Goal: Task Accomplishment & Management: Manage account settings

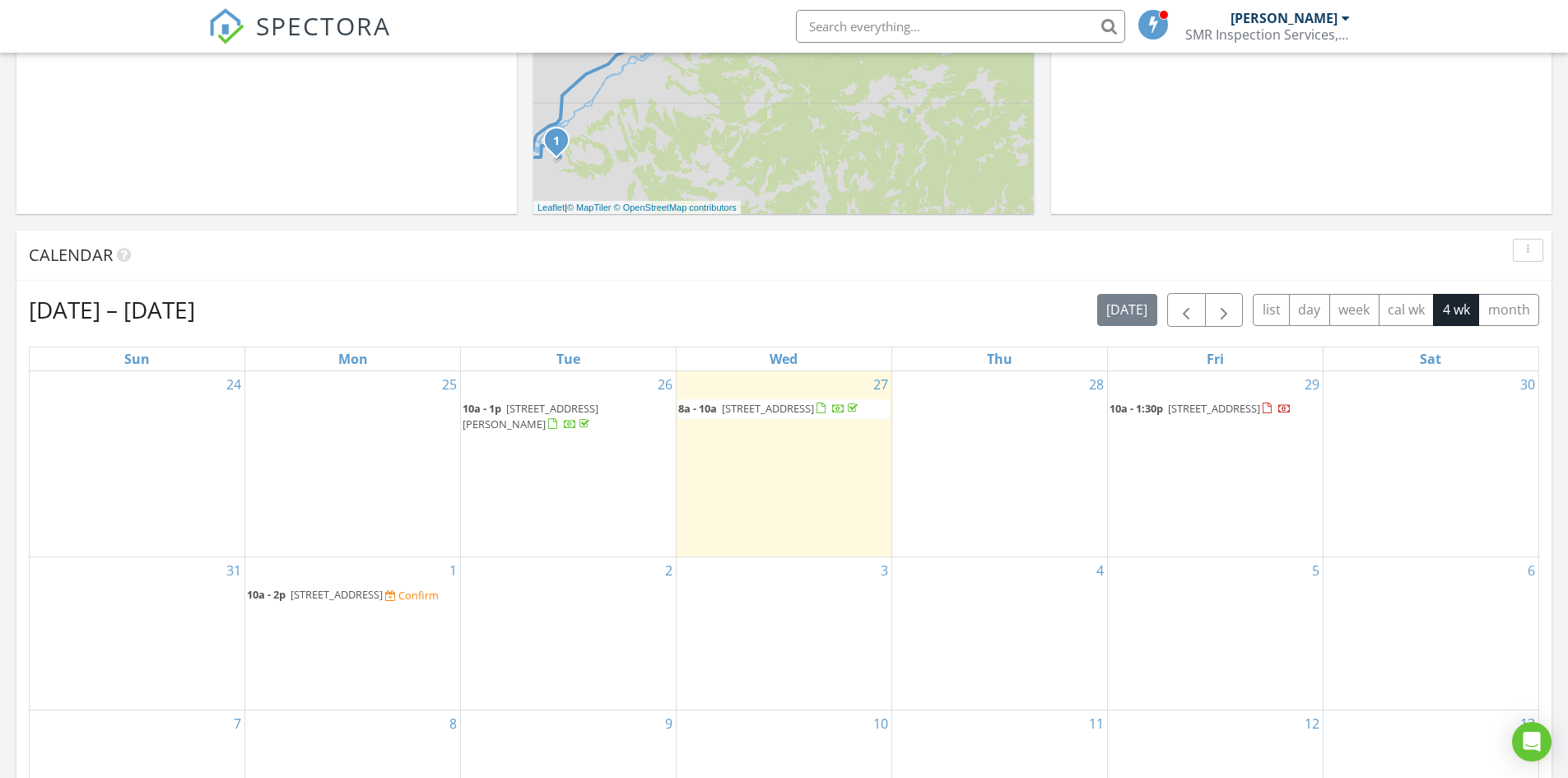
scroll to position [658, 0]
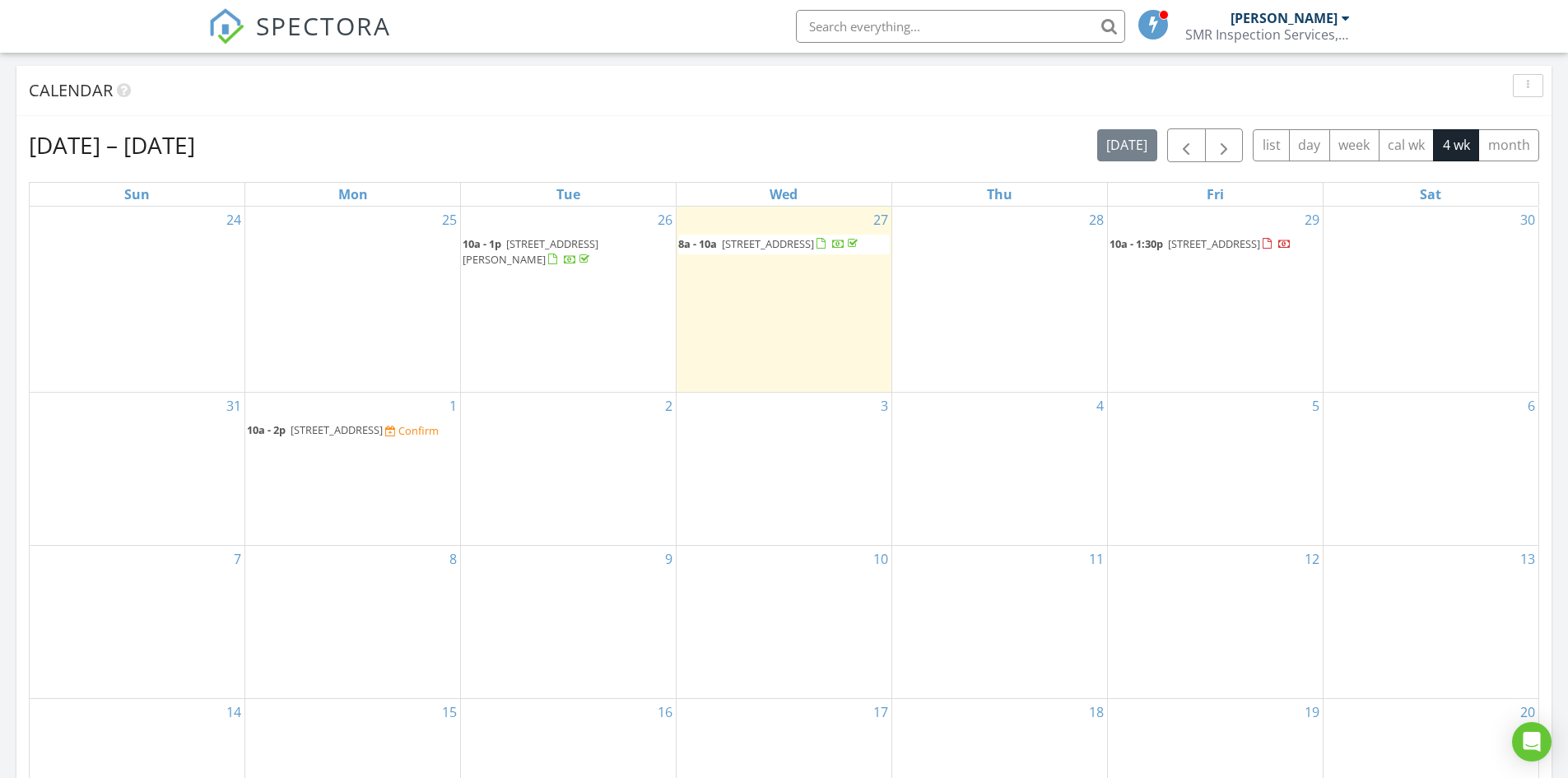
click at [553, 427] on div "2" at bounding box center [568, 469] width 215 height 152
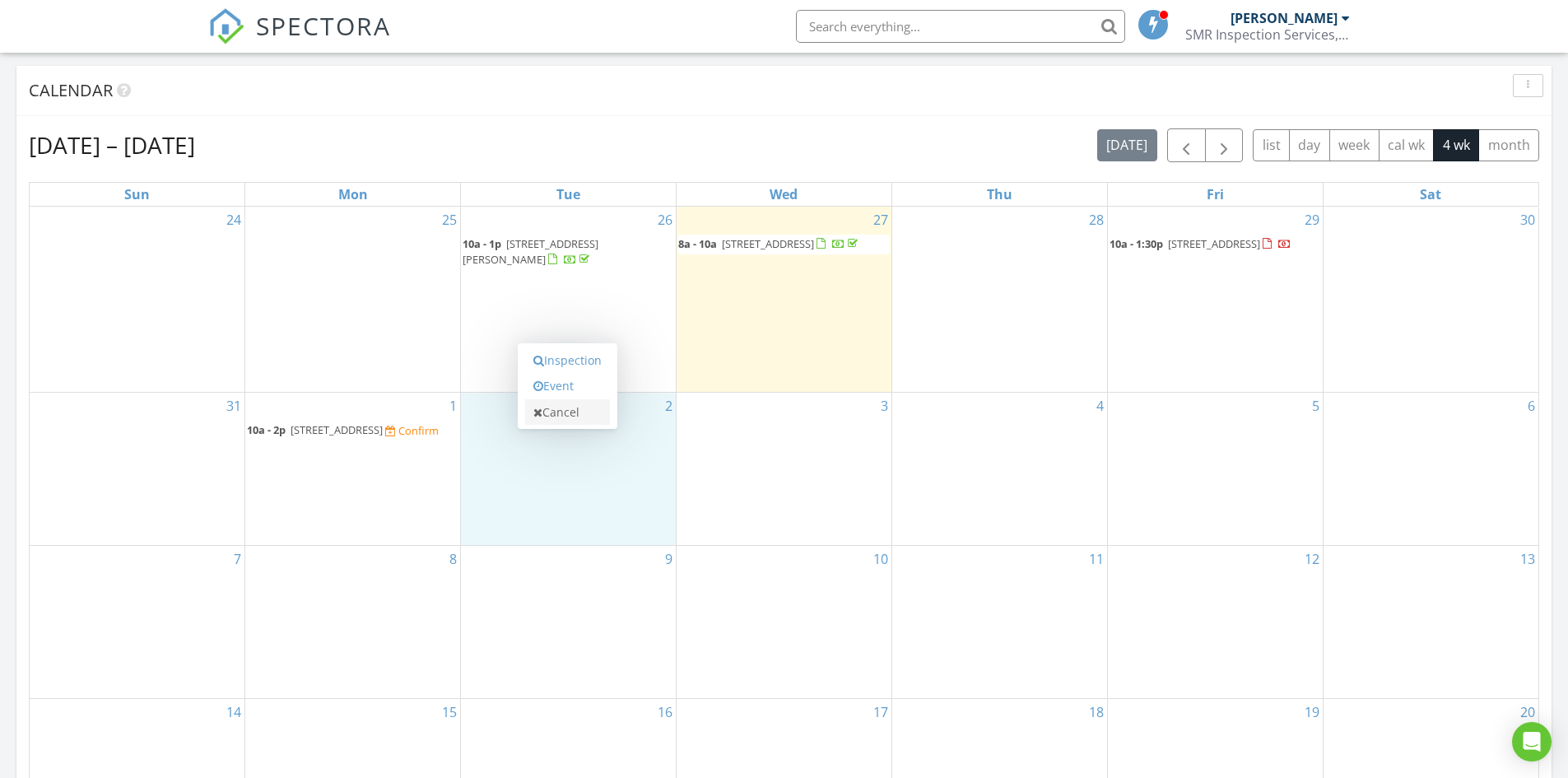
click at [552, 415] on link "Cancel" at bounding box center [568, 412] width 85 height 27
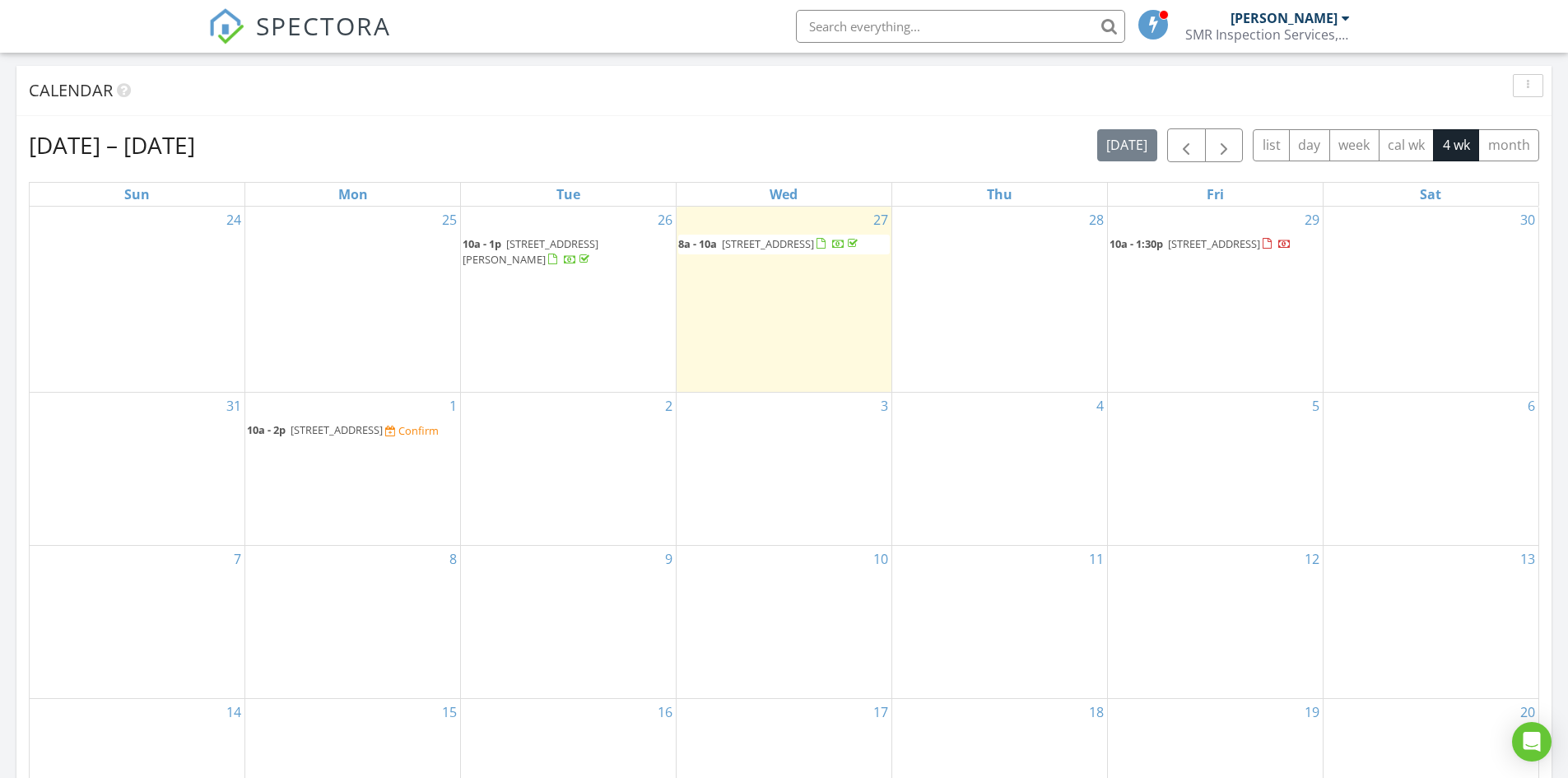
click at [552, 415] on div "2" at bounding box center [568, 469] width 215 height 152
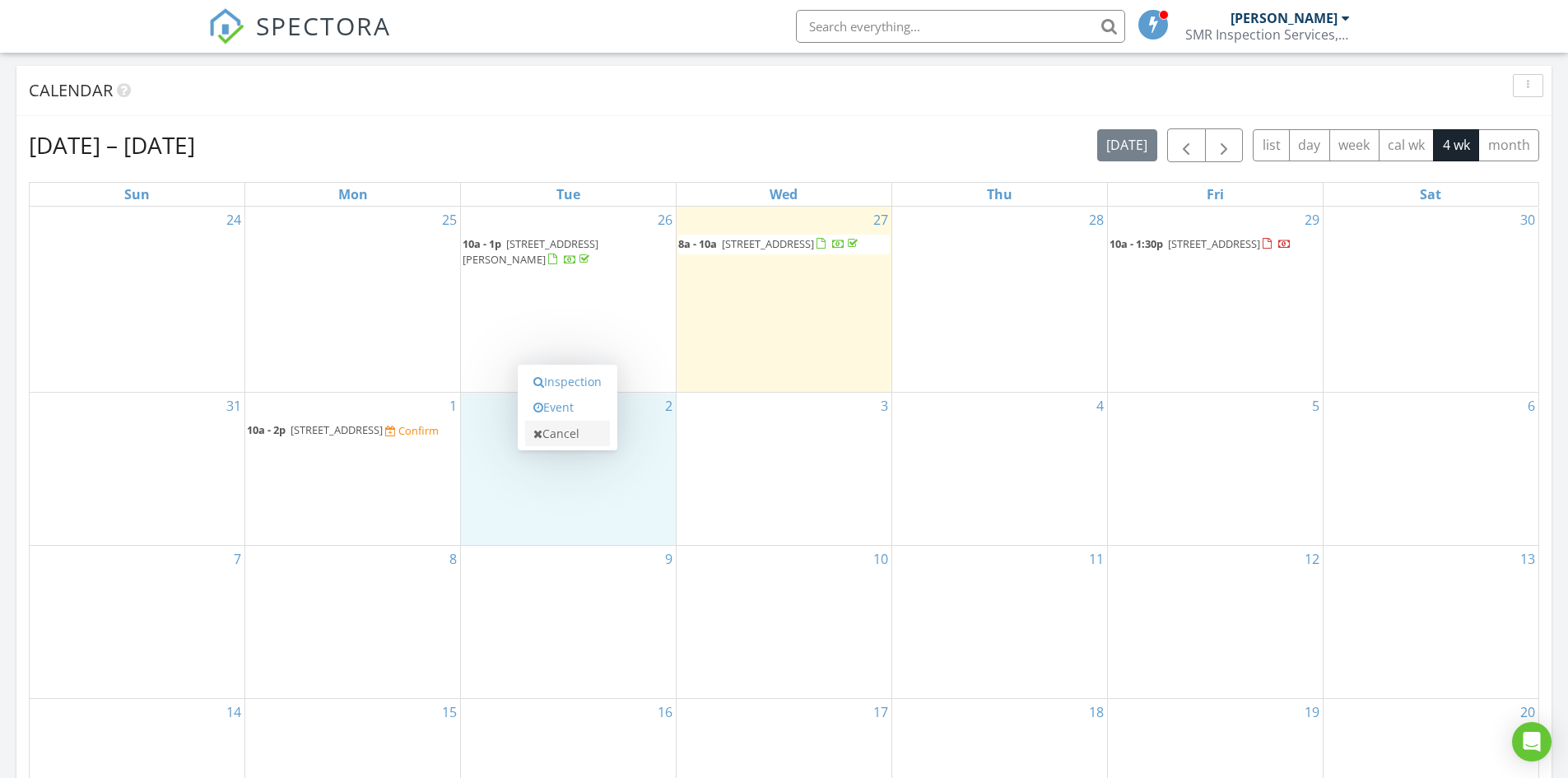
click at [557, 437] on link "Cancel" at bounding box center [568, 433] width 85 height 27
click at [557, 437] on div "2" at bounding box center [568, 469] width 215 height 152
click at [555, 396] on link "Event" at bounding box center [568, 394] width 85 height 27
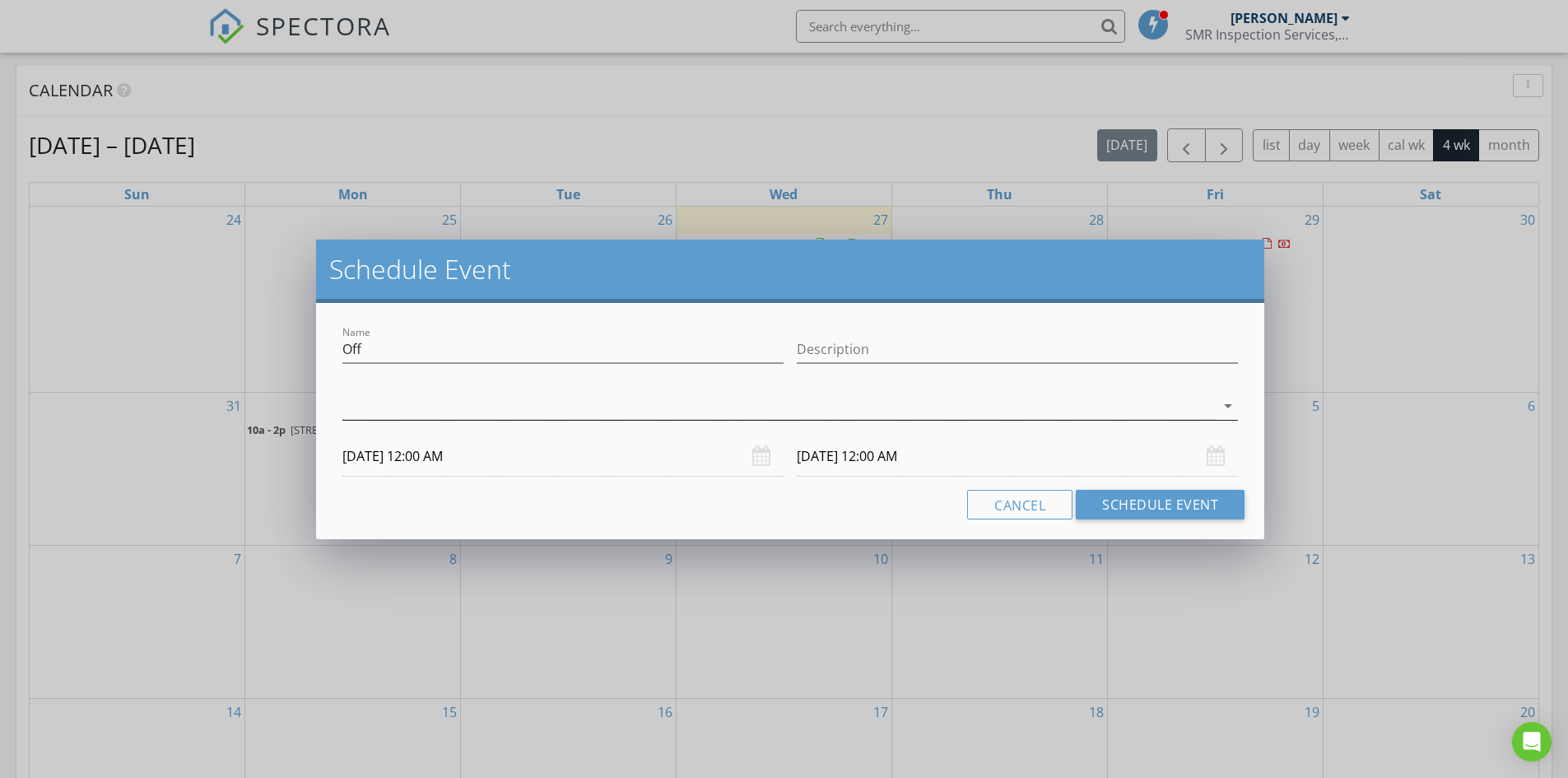
click at [885, 396] on div at bounding box center [778, 406] width 872 height 27
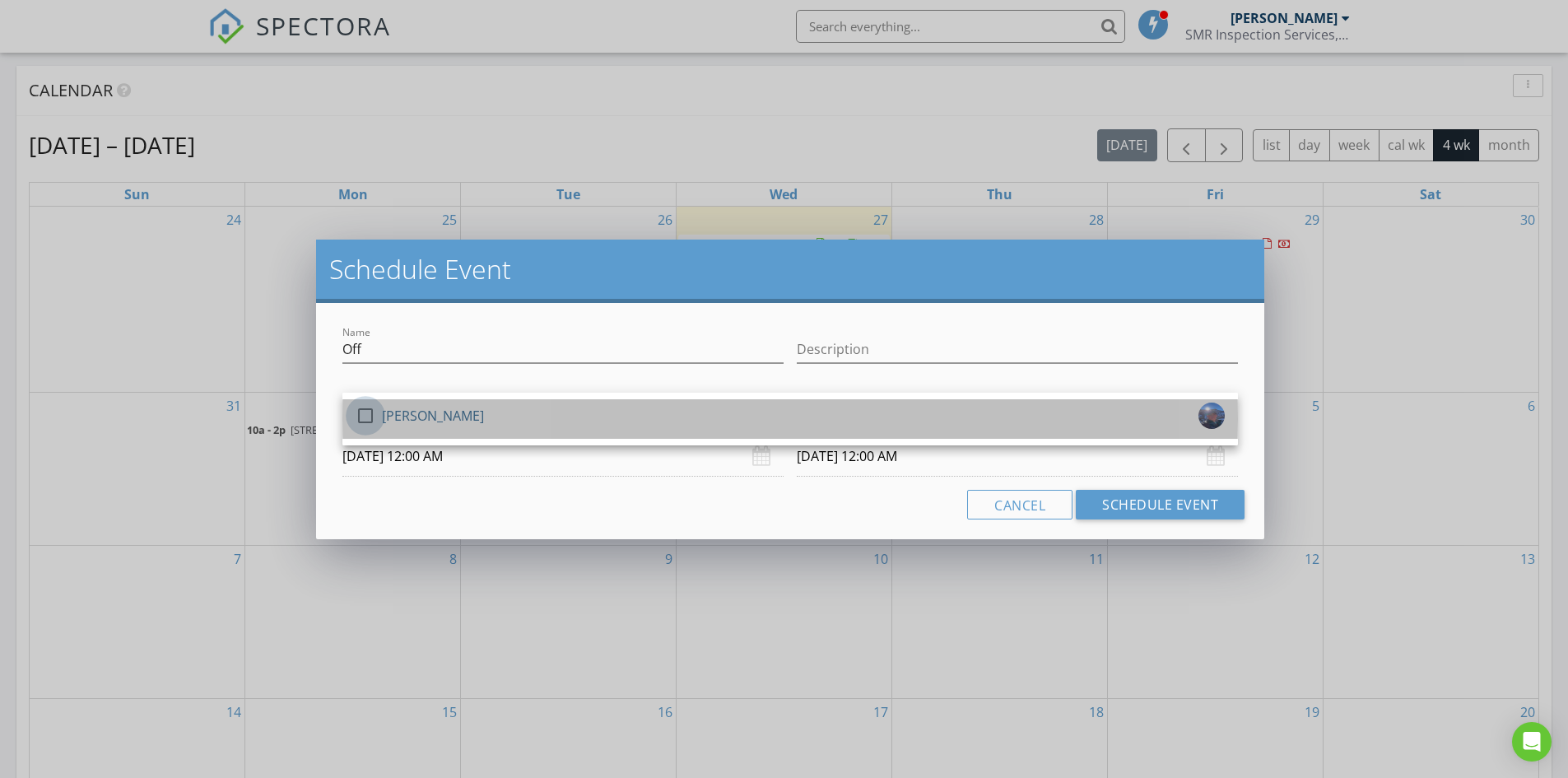
click at [373, 414] on div at bounding box center [365, 416] width 28 height 28
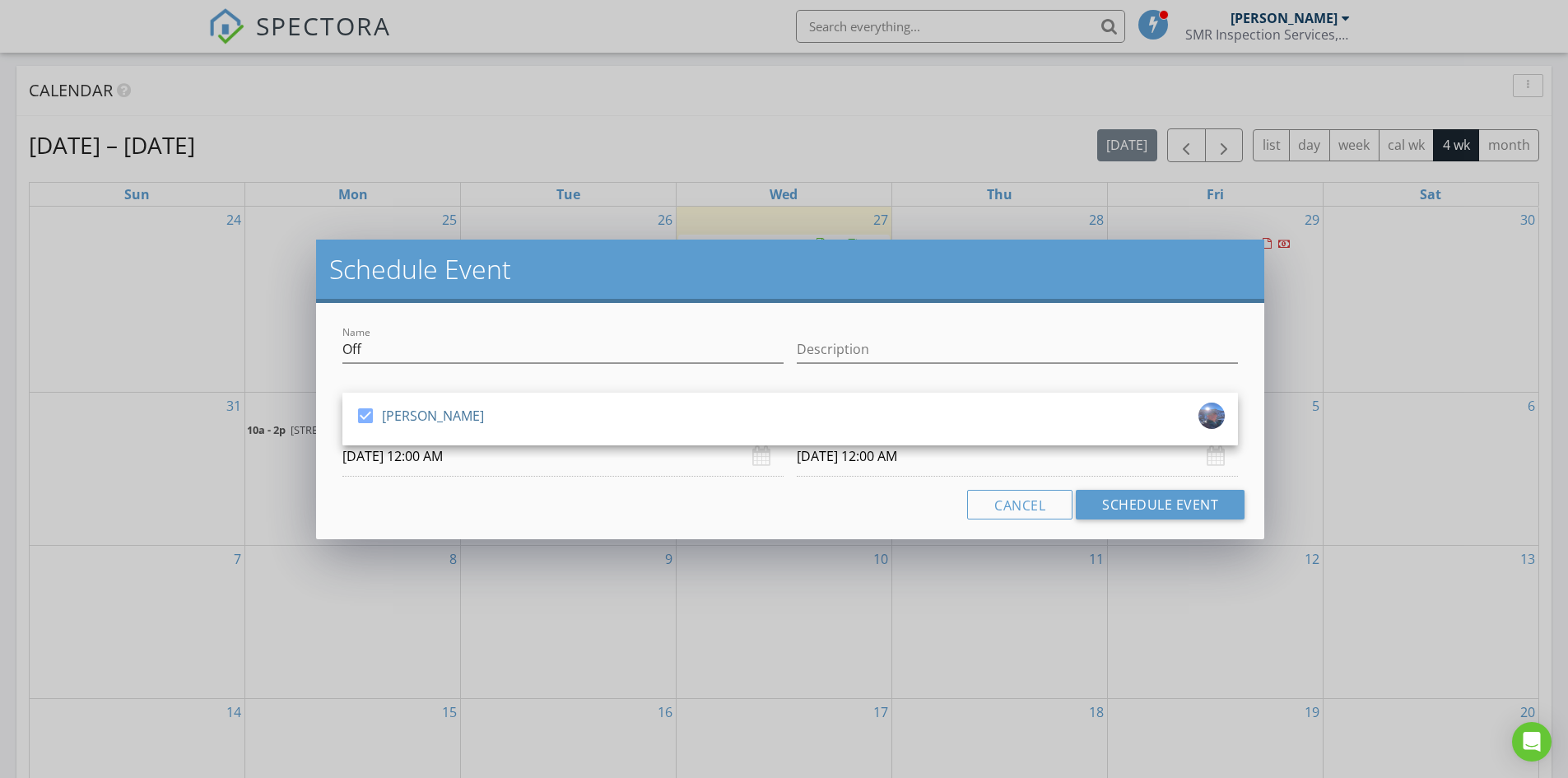
click at [564, 466] on input "09/02/2025 12:00 AM" at bounding box center [563, 456] width 441 height 40
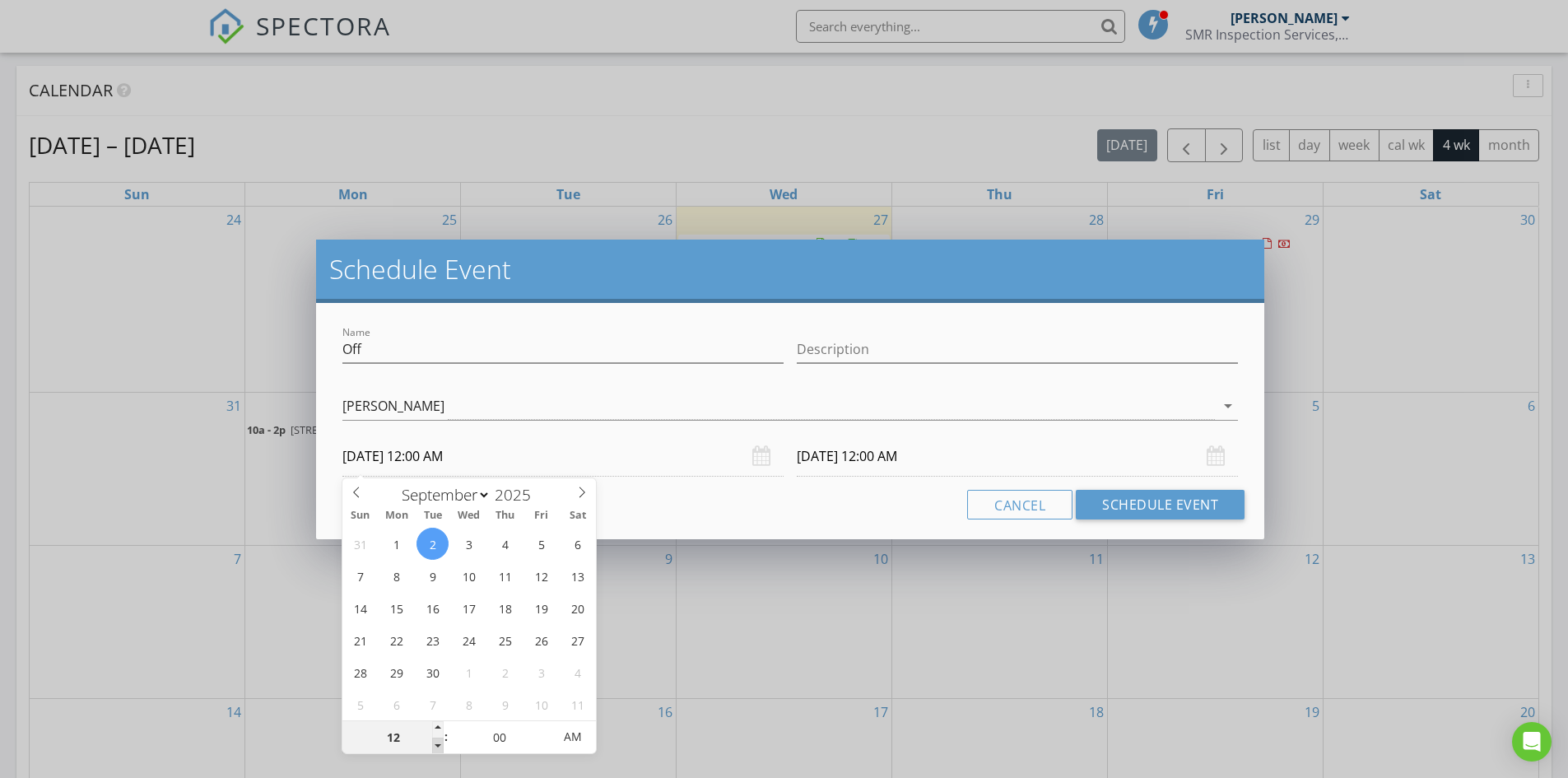
type input "11"
type input "09/02/2025 11:00 PM"
click at [436, 741] on span at bounding box center [438, 746] width 12 height 16
type input "10"
type input "09/02/2025 10:00 PM"
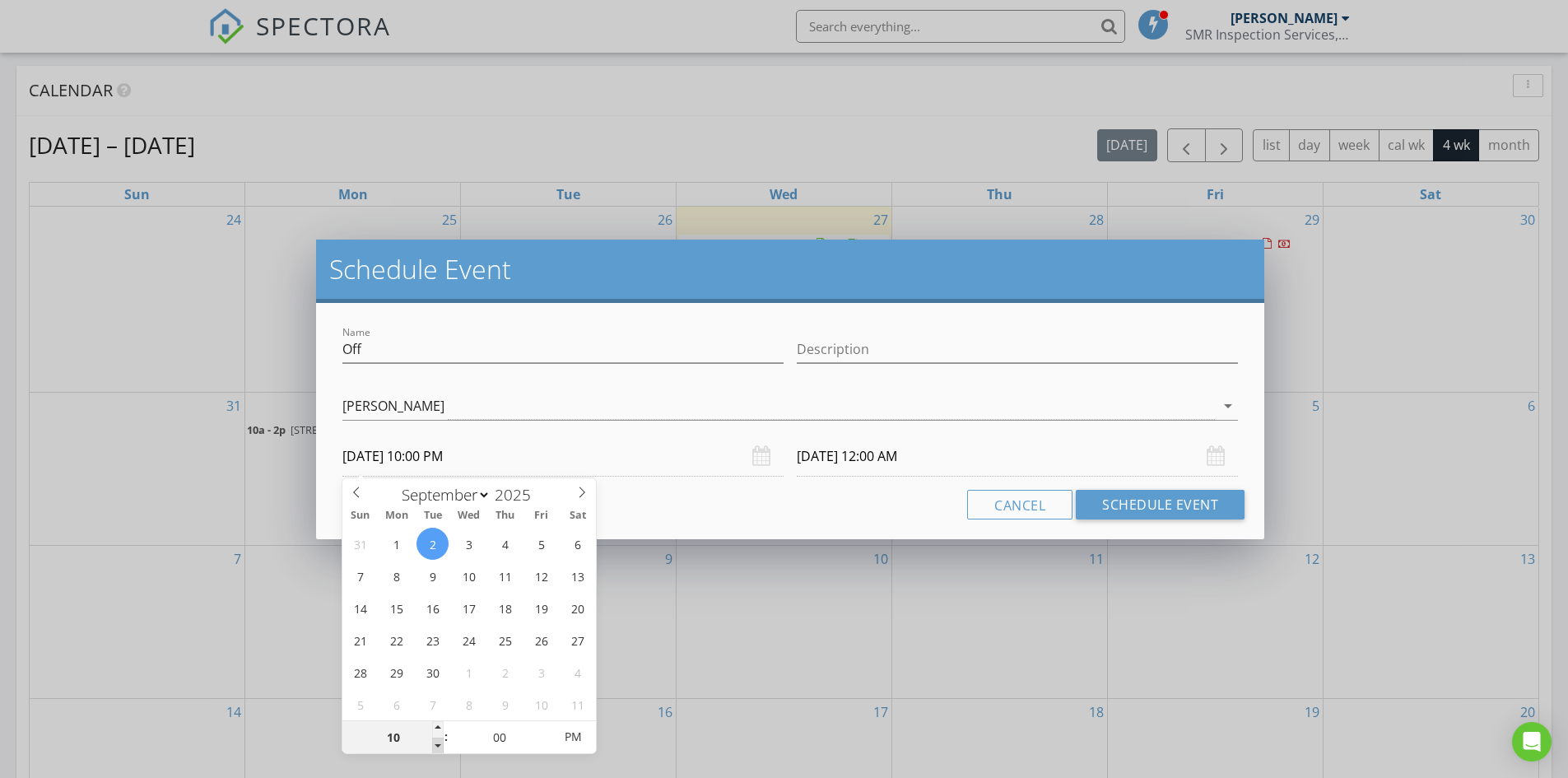
click at [436, 740] on span at bounding box center [438, 746] width 12 height 16
type input "09"
type input "09/02/2025 9:00 PM"
click at [436, 740] on span at bounding box center [438, 746] width 12 height 16
type input "08"
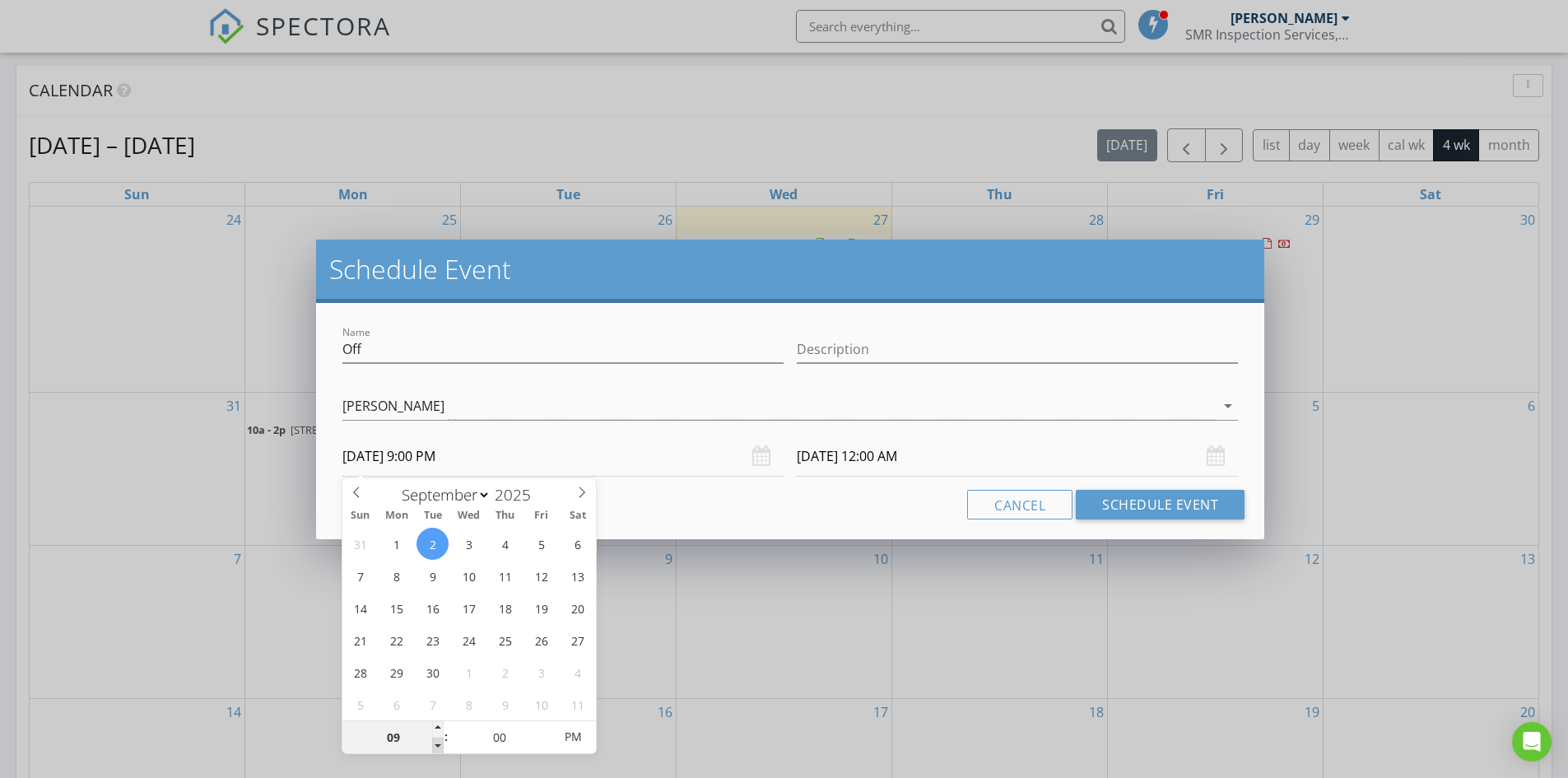
type input "09/02/2025 8:00 PM"
click at [436, 739] on span at bounding box center [438, 746] width 12 height 16
type input "07"
type input "09/02/2025 7:00 PM"
click at [436, 738] on span at bounding box center [438, 746] width 12 height 16
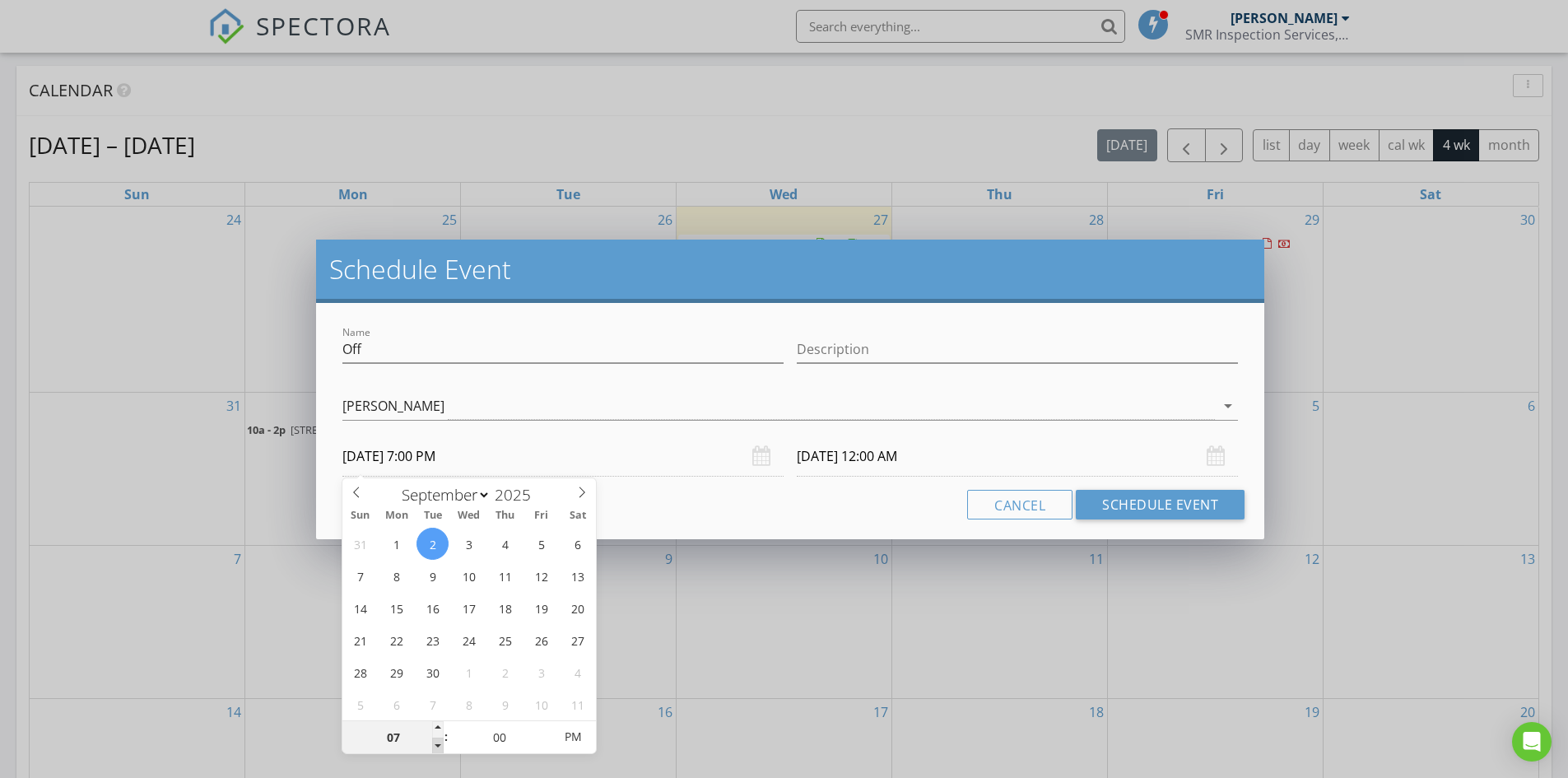
type input "09/03/2025 7:00 PM"
type input "09/02/2025 7:00 AM"
type input "09/03/2025 7:00 AM"
click at [571, 739] on span "PM" at bounding box center [572, 737] width 45 height 33
type input "09/01/2025 7:00 AM"
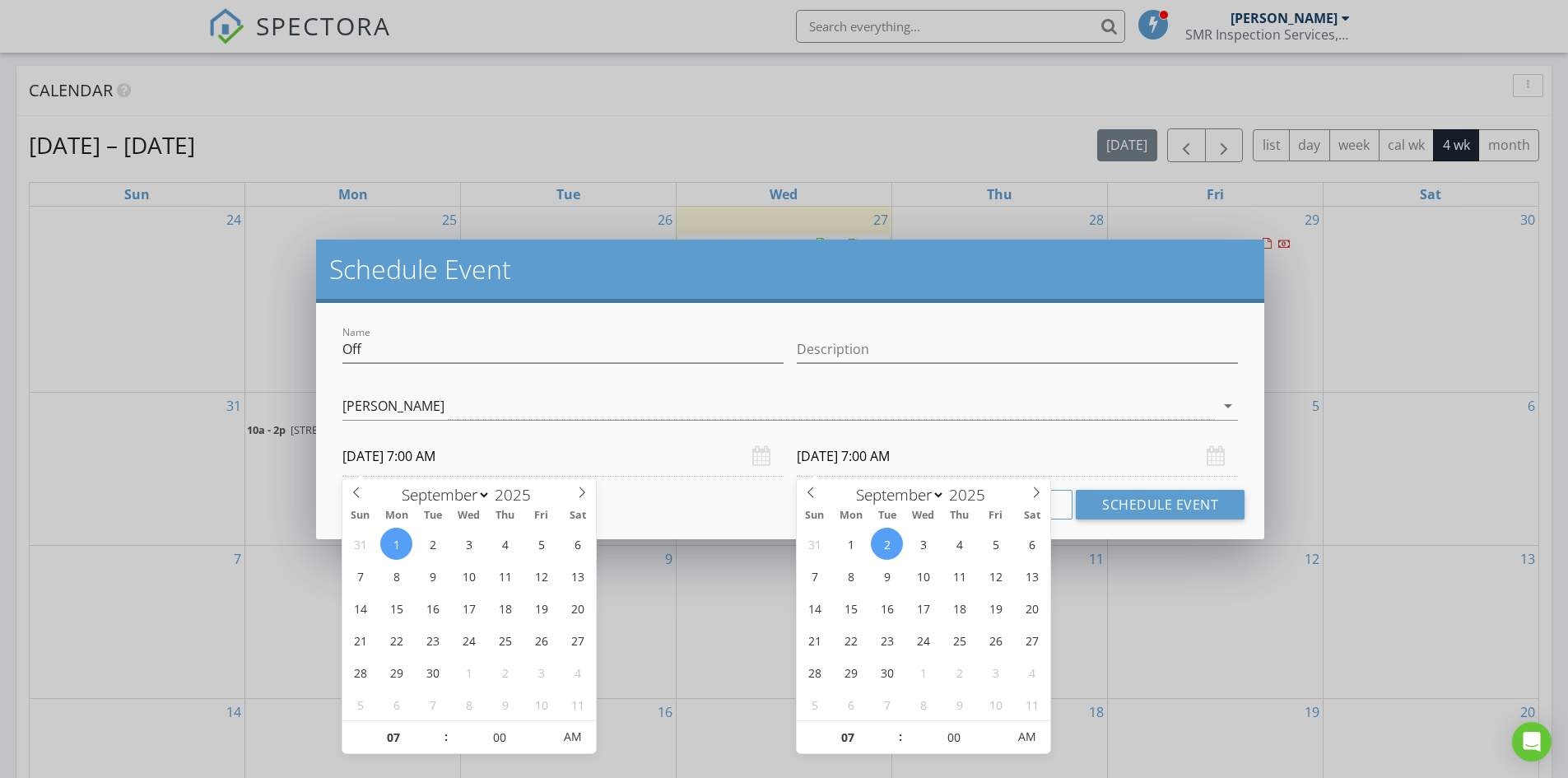
click at [941, 460] on input "09/02/2025 7:00 AM" at bounding box center [1017, 456] width 441 height 40
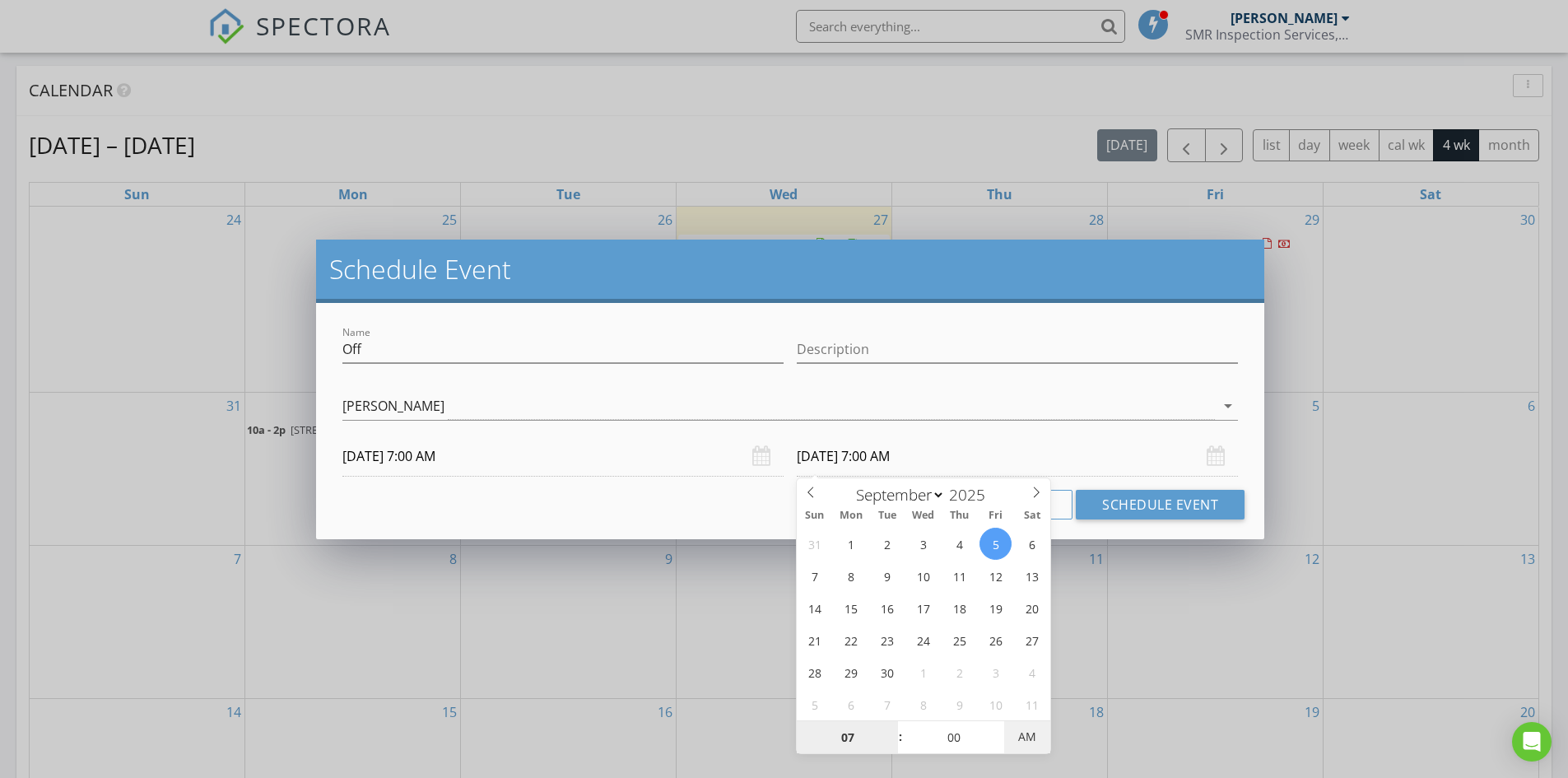
type input "09/05/2025 7:00 PM"
click at [1033, 734] on span "PM" at bounding box center [1026, 737] width 45 height 33
click at [1113, 509] on button "Schedule Event" at bounding box center [1160, 504] width 168 height 29
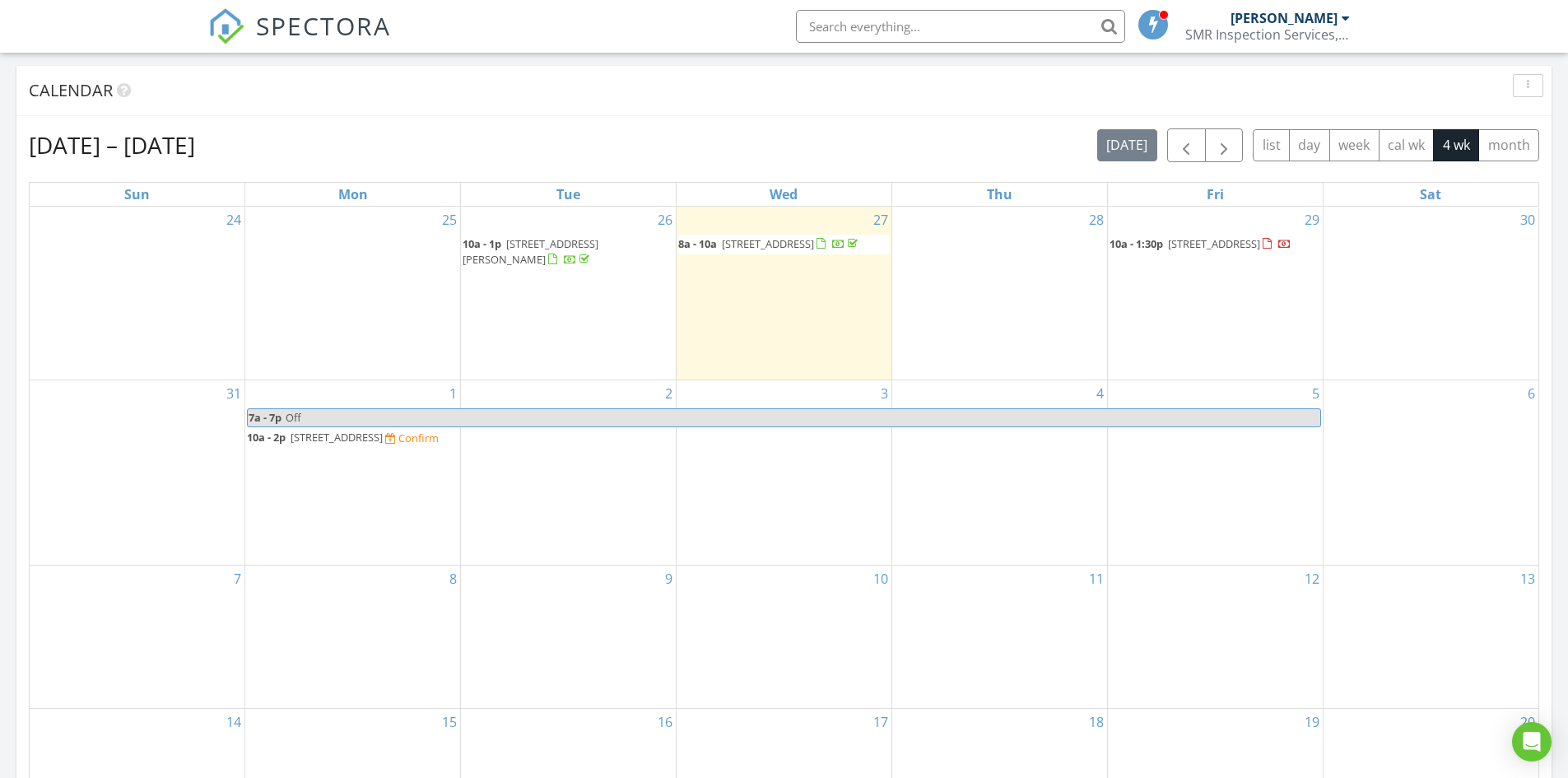
click at [354, 429] on span "57 little echo dr, Parachute 81635" at bounding box center [336, 437] width 92 height 15
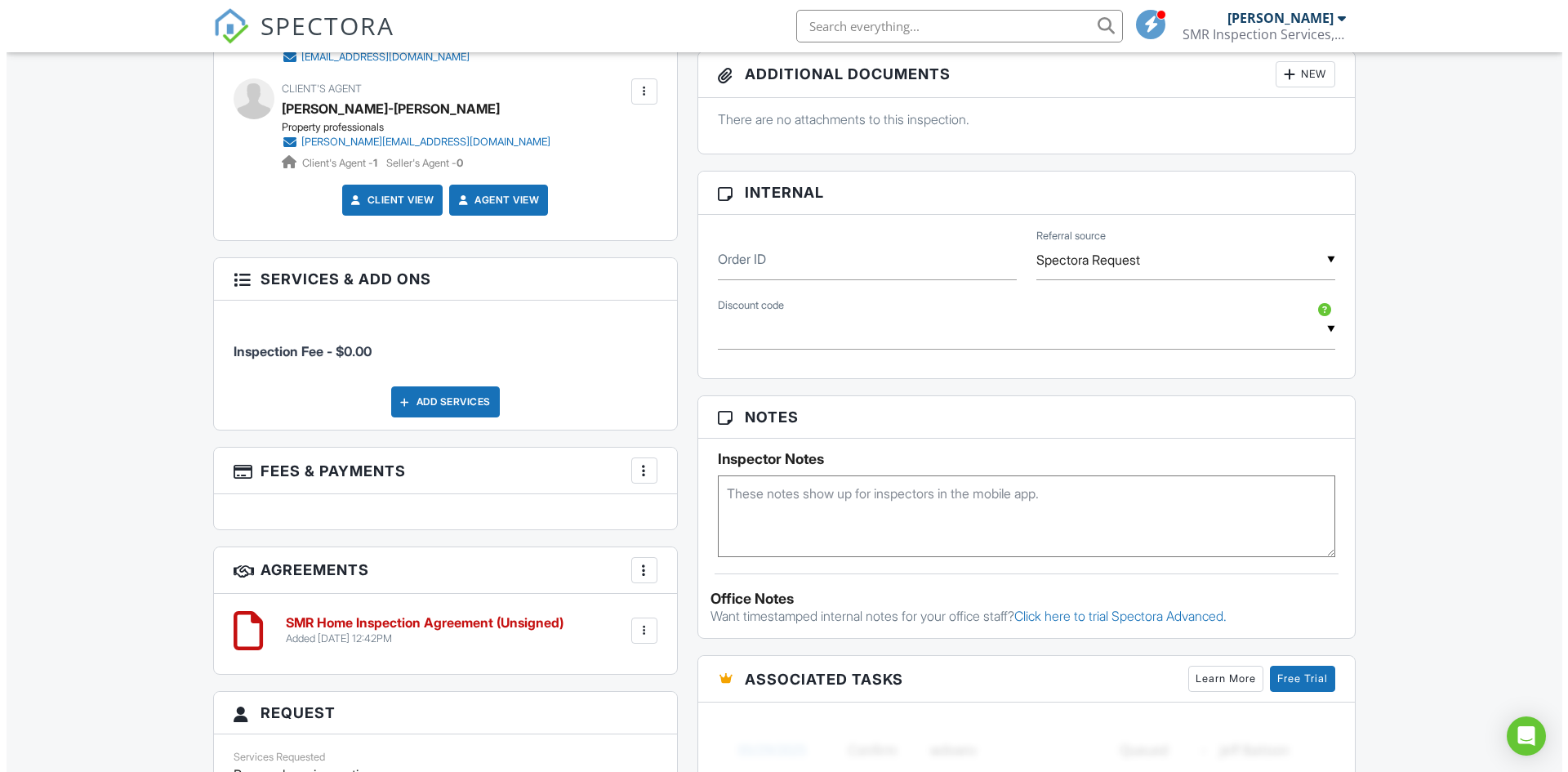
scroll to position [898, 0]
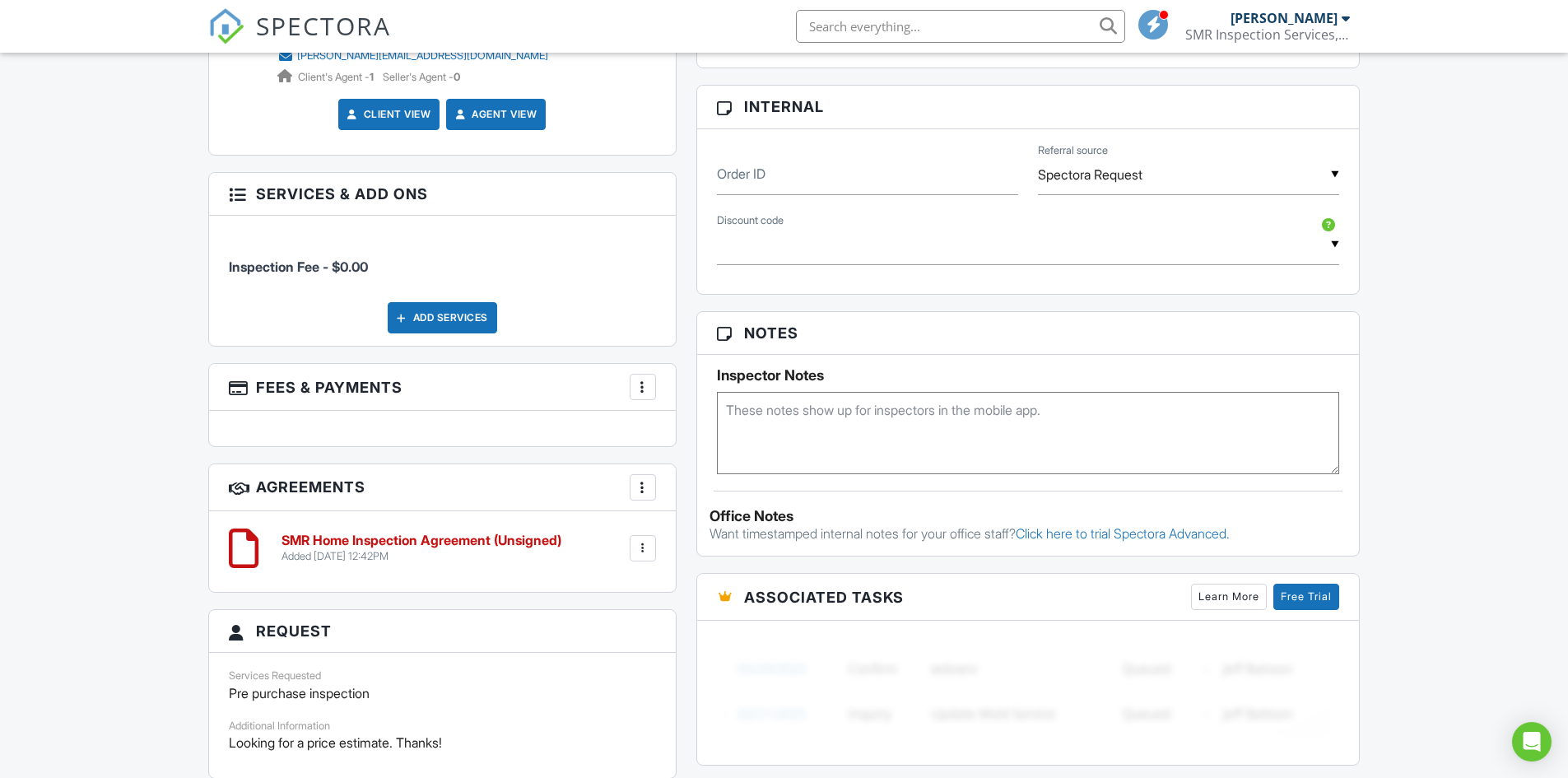
click at [406, 318] on div at bounding box center [402, 318] width 16 height 16
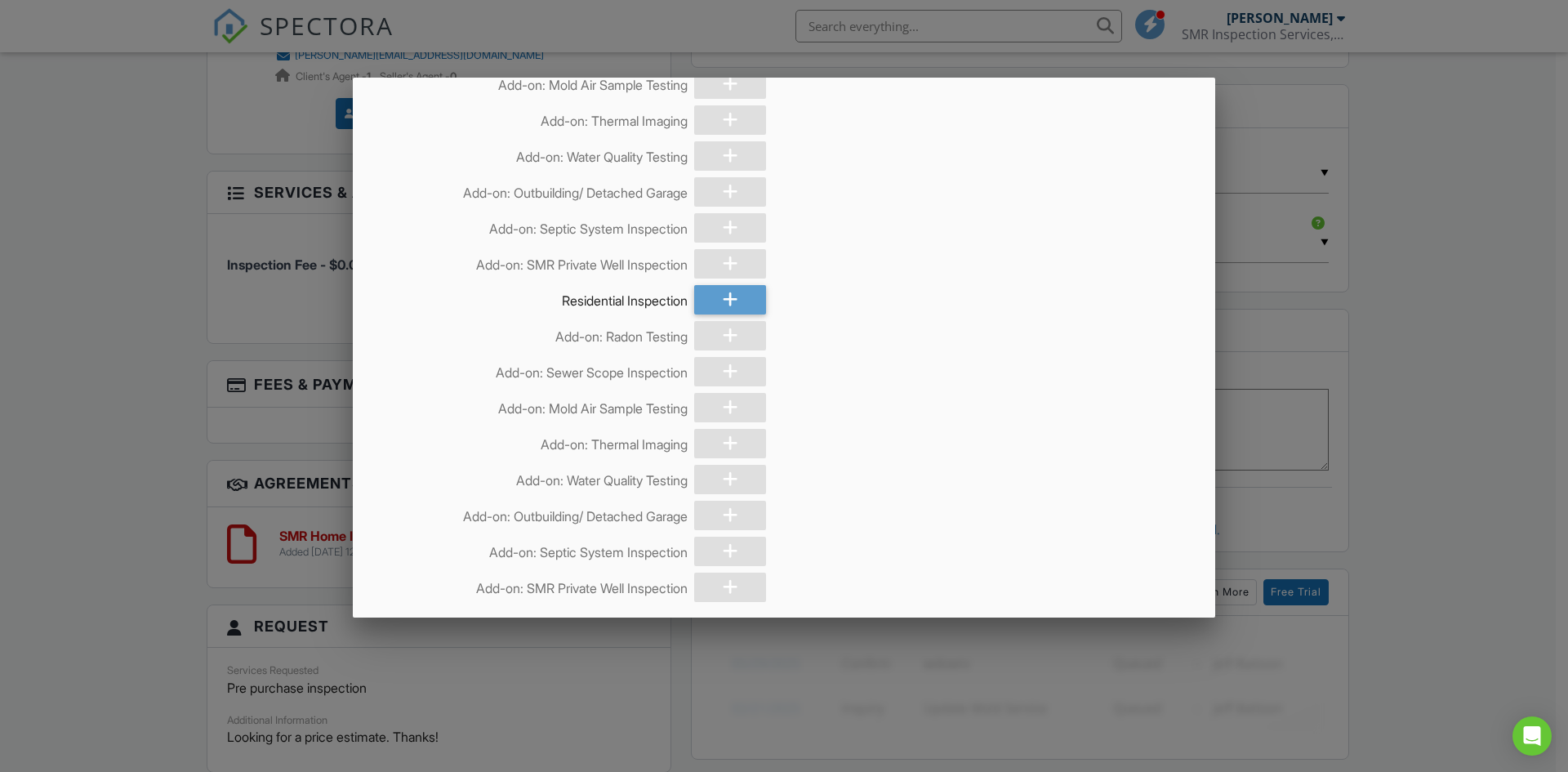
scroll to position [1022, 0]
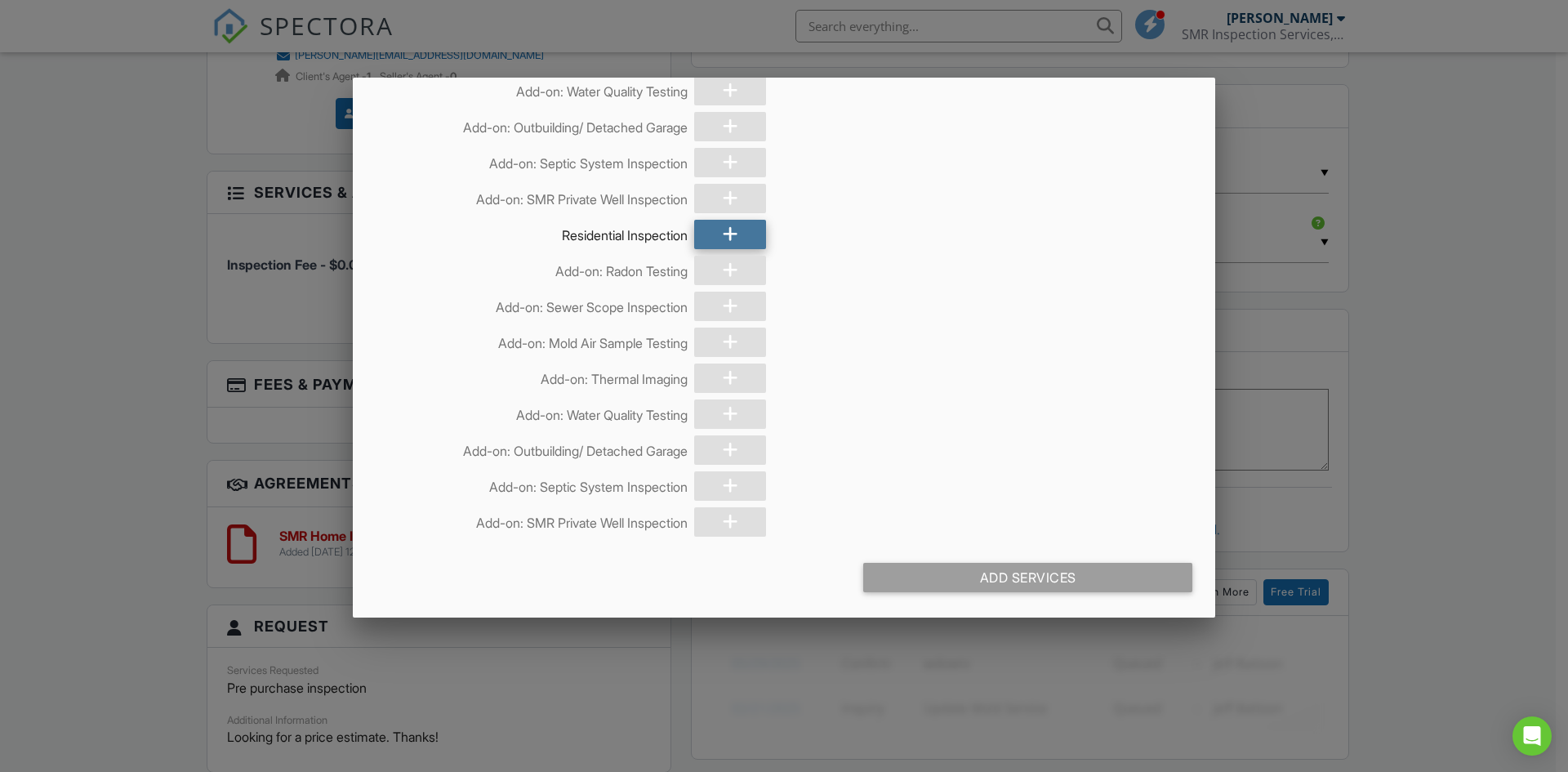
click at [729, 237] on icon at bounding box center [730, 234] width 15 height 29
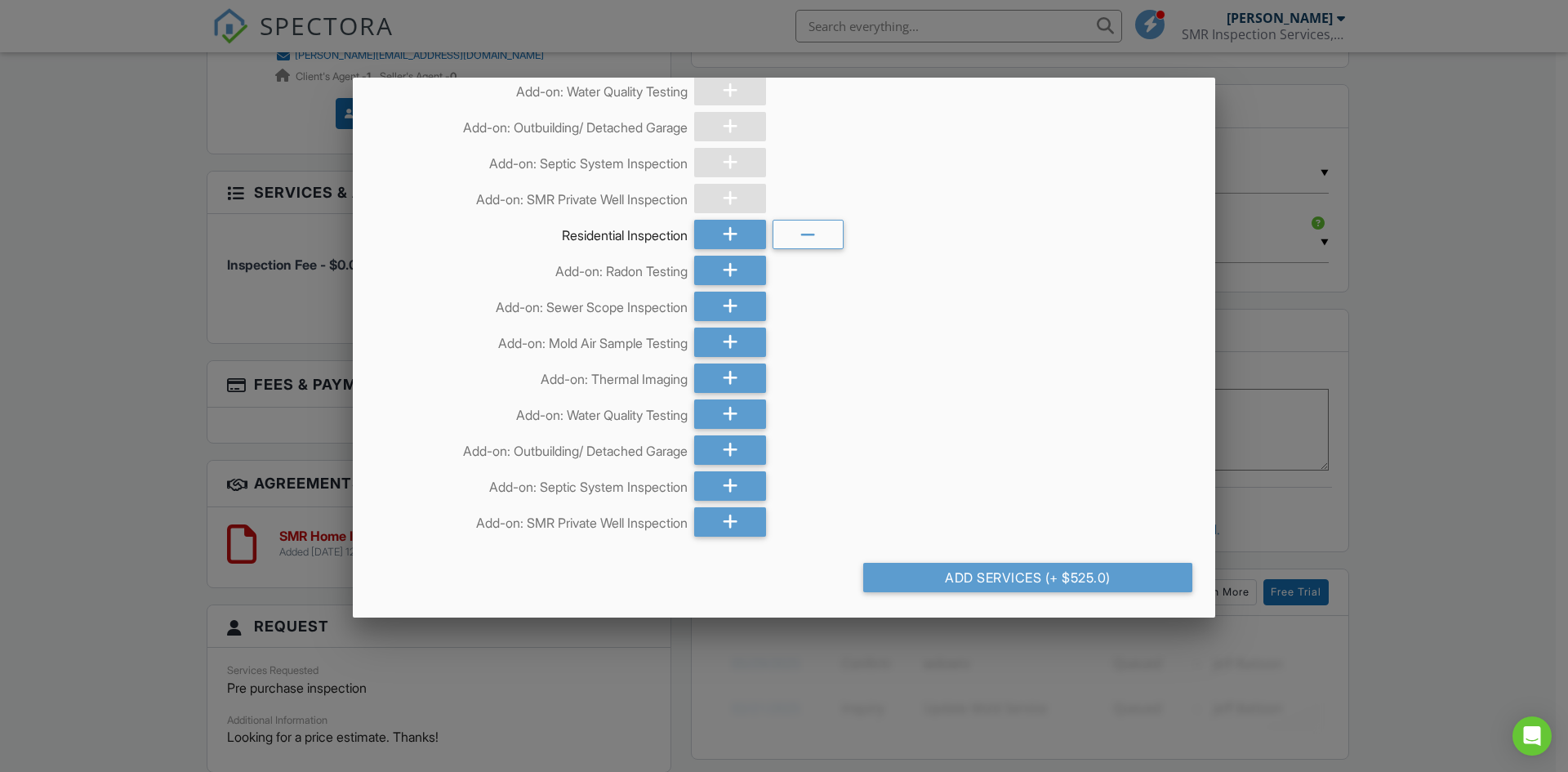
scroll to position [1047, 0]
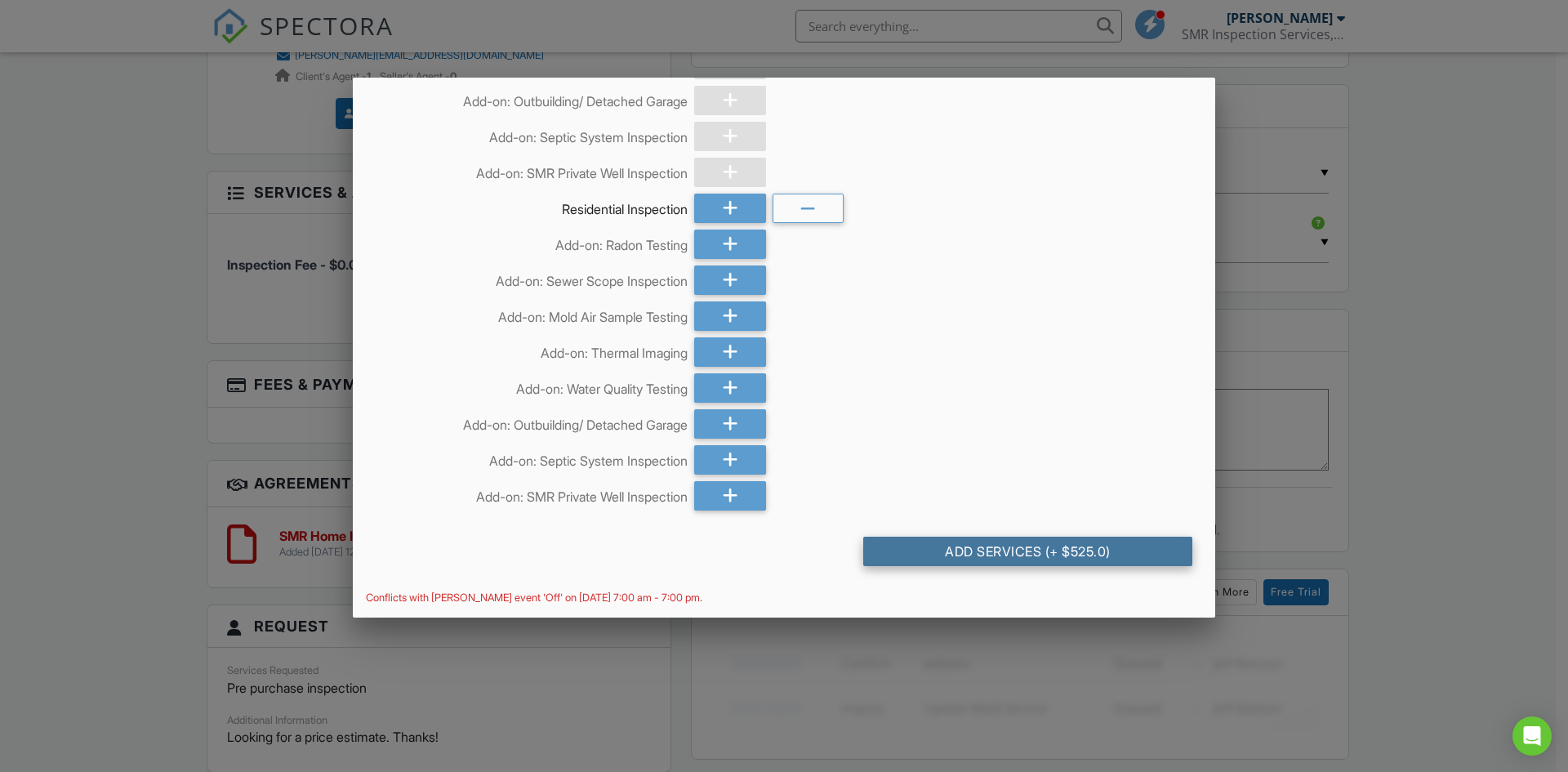
click at [925, 553] on div "Add Services (+ $525.0)" at bounding box center [1027, 551] width 329 height 29
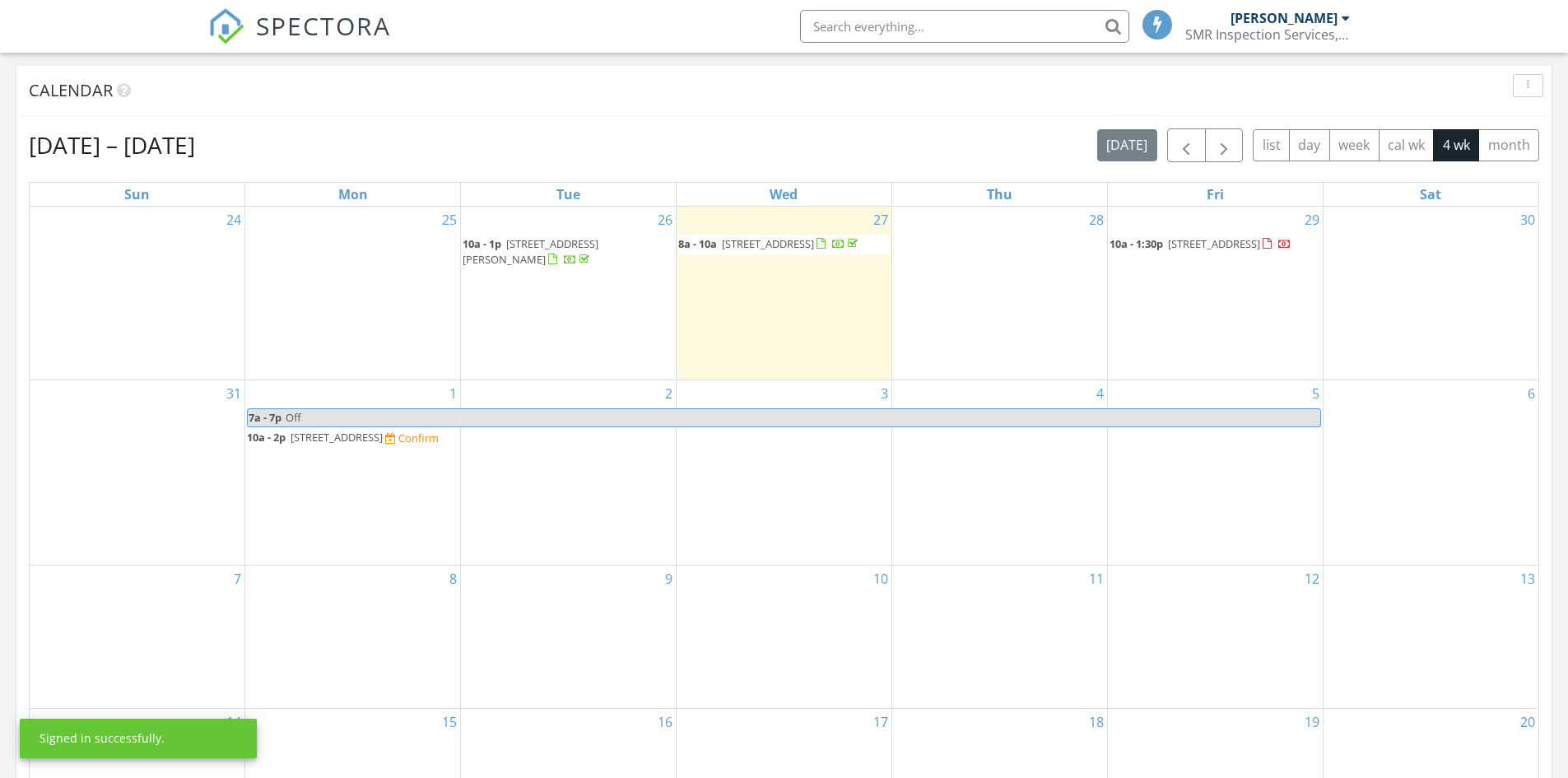
click at [287, 207] on div "25" at bounding box center [352, 220] width 215 height 27
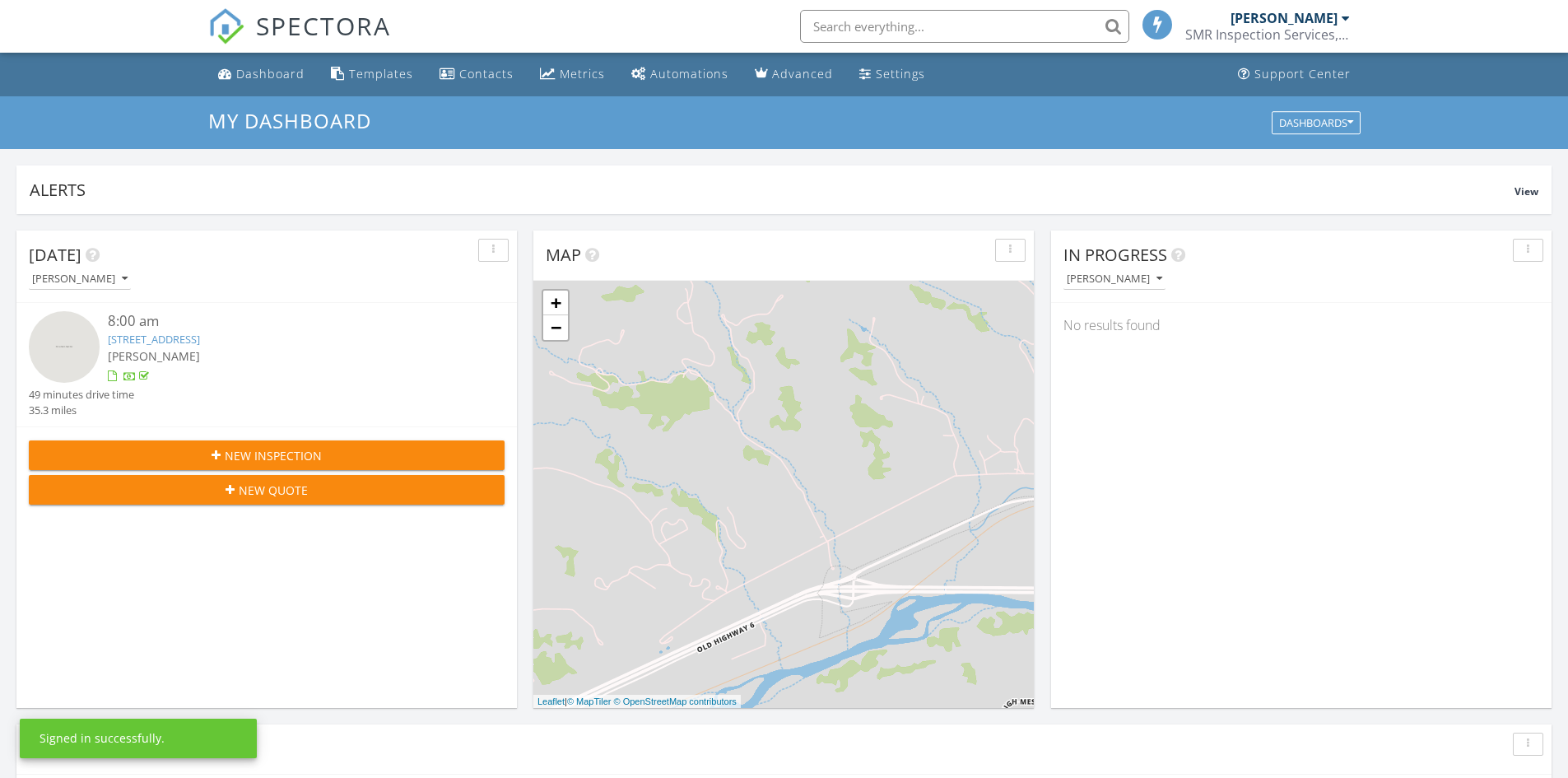
scroll to position [1523, 1594]
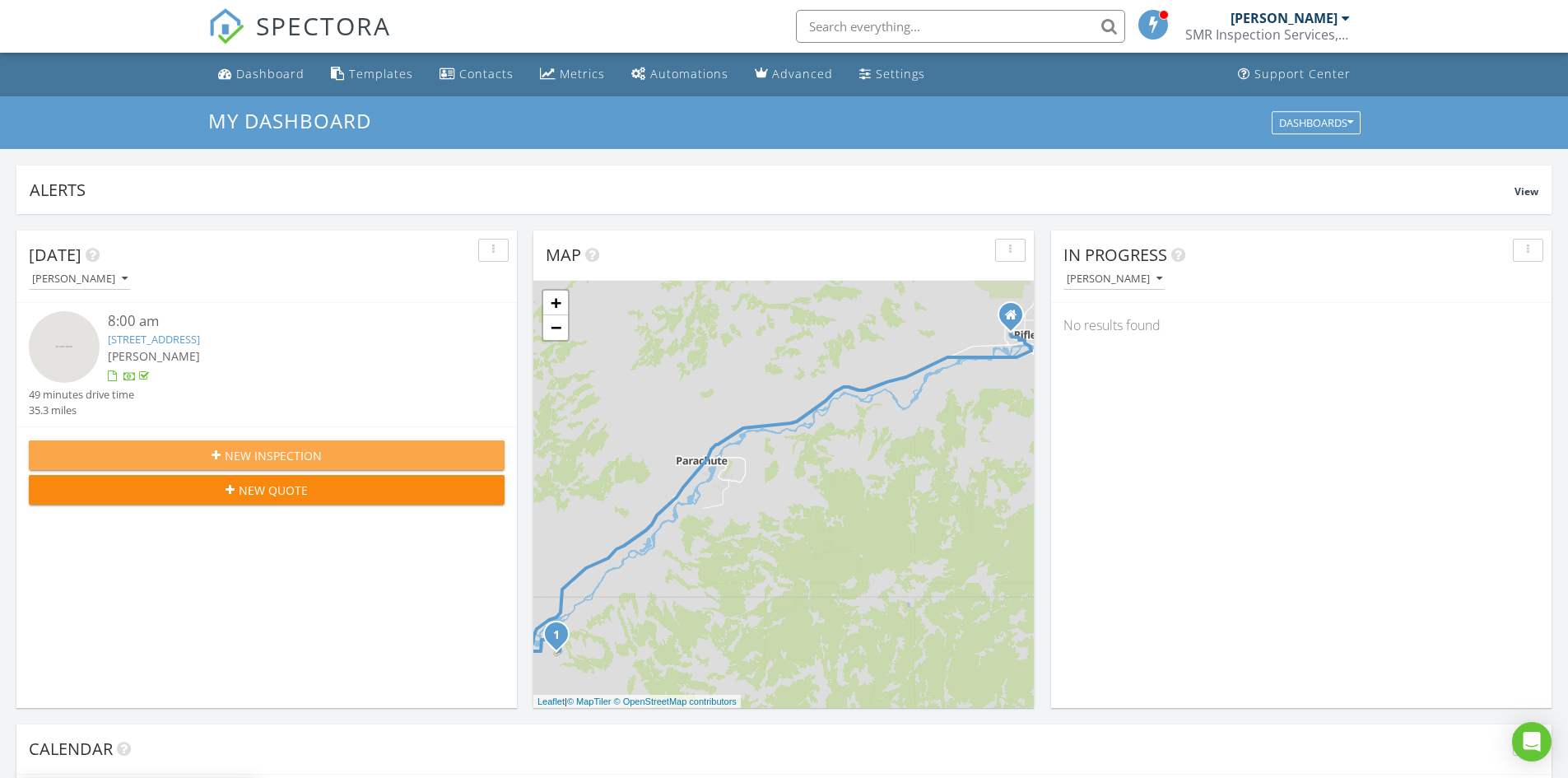
click at [298, 454] on span "New Inspection" at bounding box center [273, 455] width 97 height 17
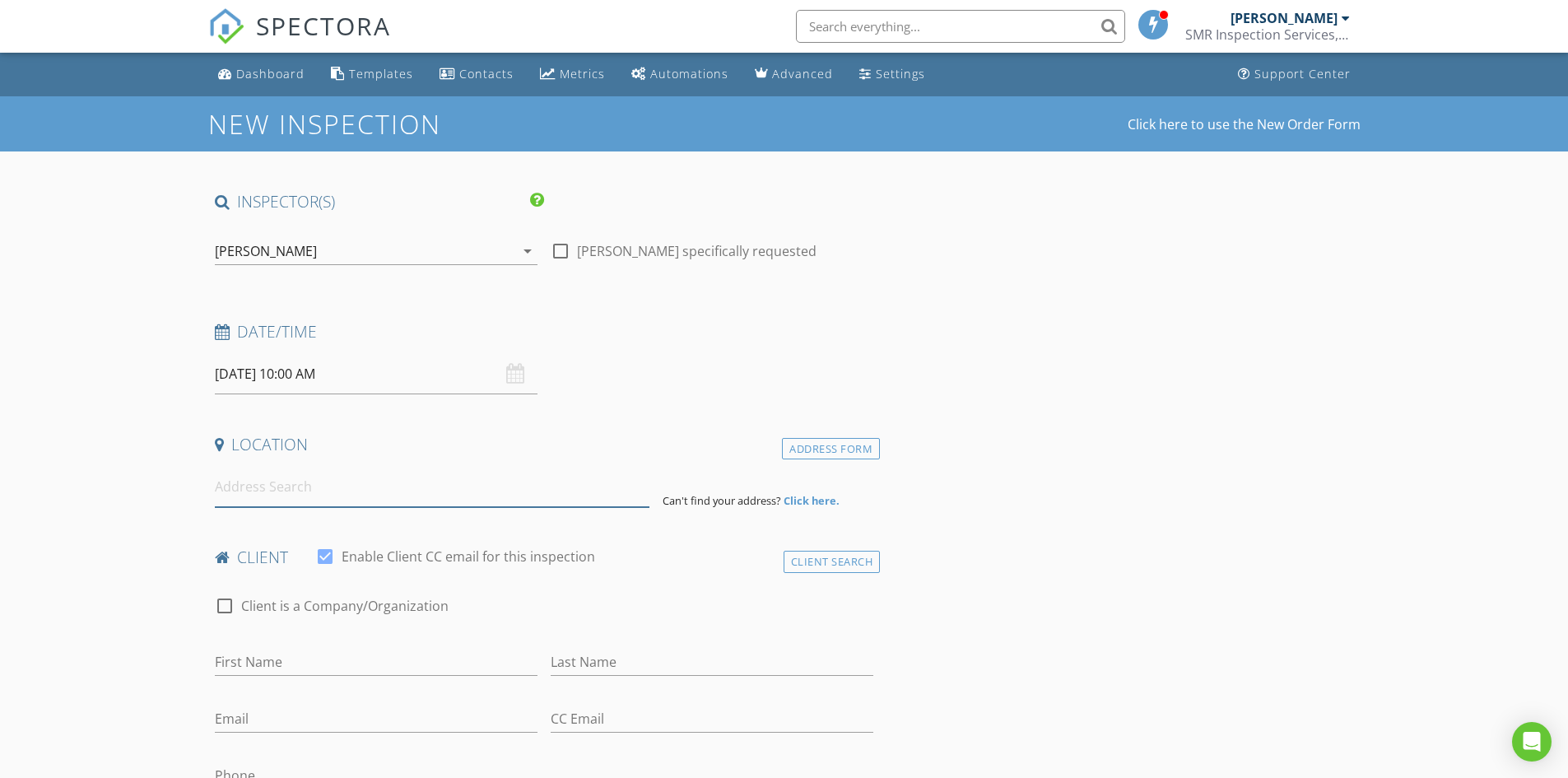
click at [379, 493] on input at bounding box center [432, 487] width 435 height 40
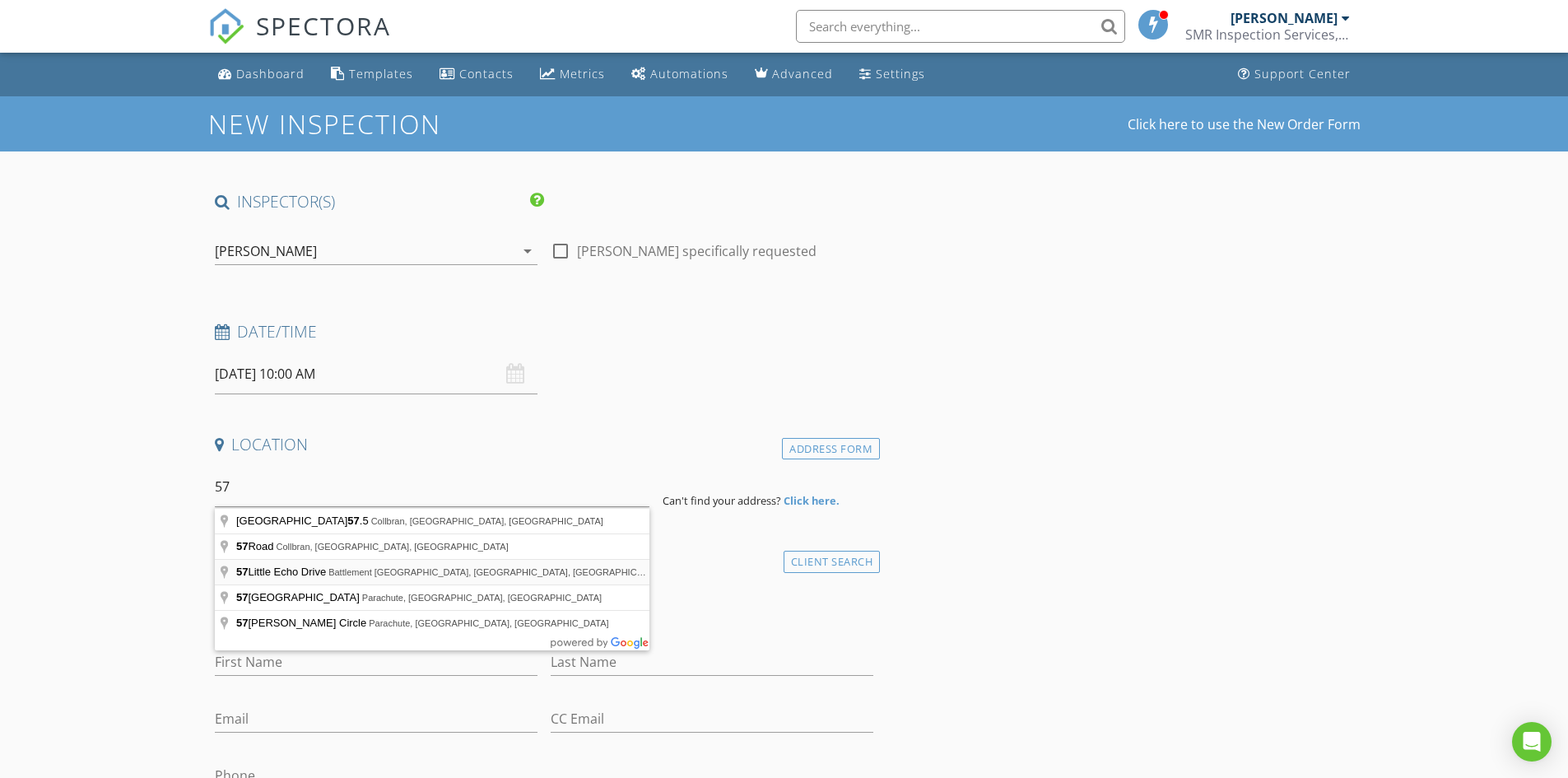
type input "57 Little Echo Drive, Battlement Mesa, CO, USA"
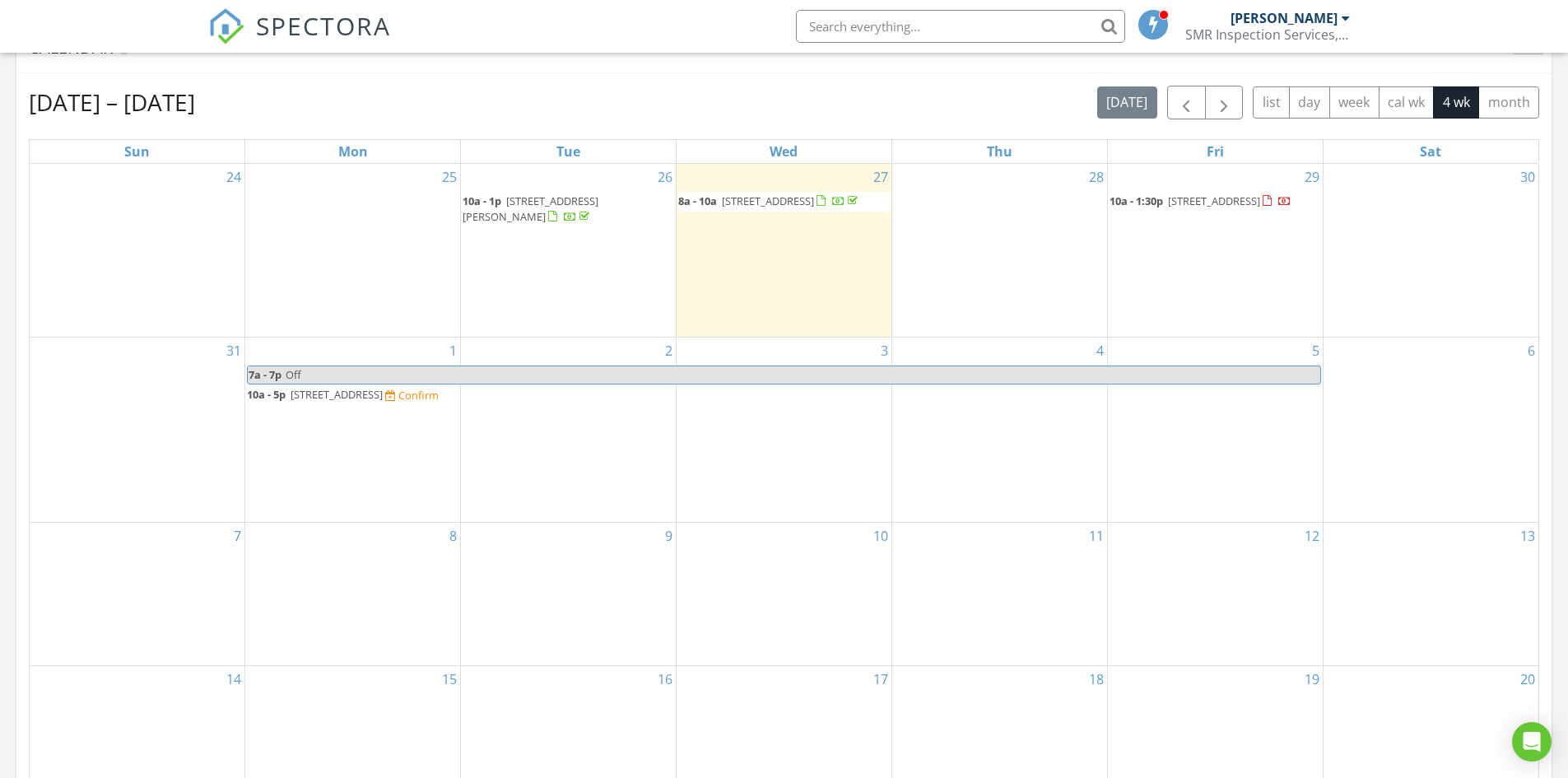
scroll to position [740, 0]
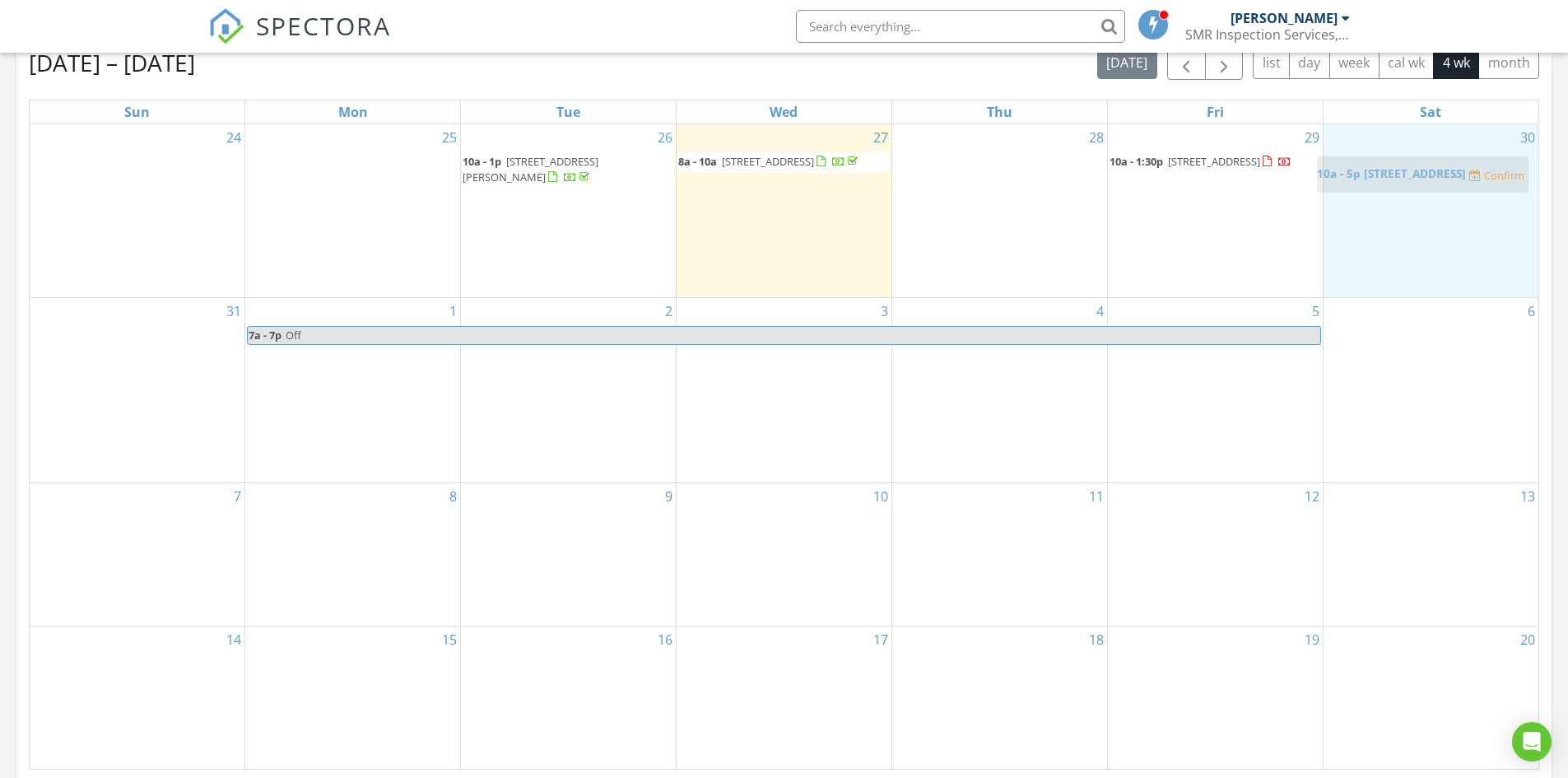
drag, startPoint x: 349, startPoint y: 340, endPoint x: 1419, endPoint y: 161, distance: 1084.9
click at [1419, 161] on body "SPECTORA [PERSON_NAME] SMR Inspection Services, LLC Role: Inspector Change Role…" at bounding box center [784, 416] width 1568 height 2315
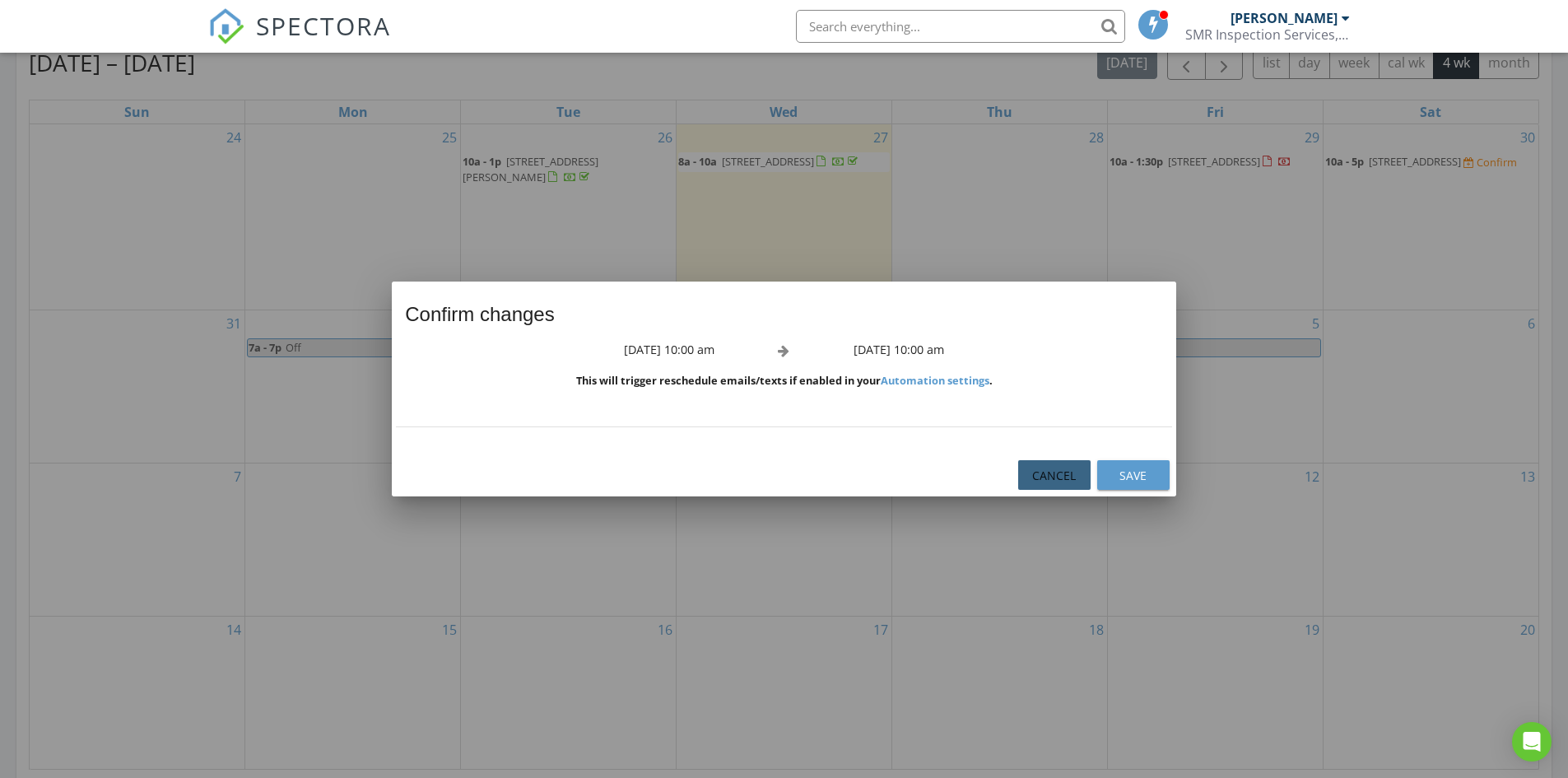
click at [1052, 468] on div "Cancel" at bounding box center [1054, 475] width 46 height 17
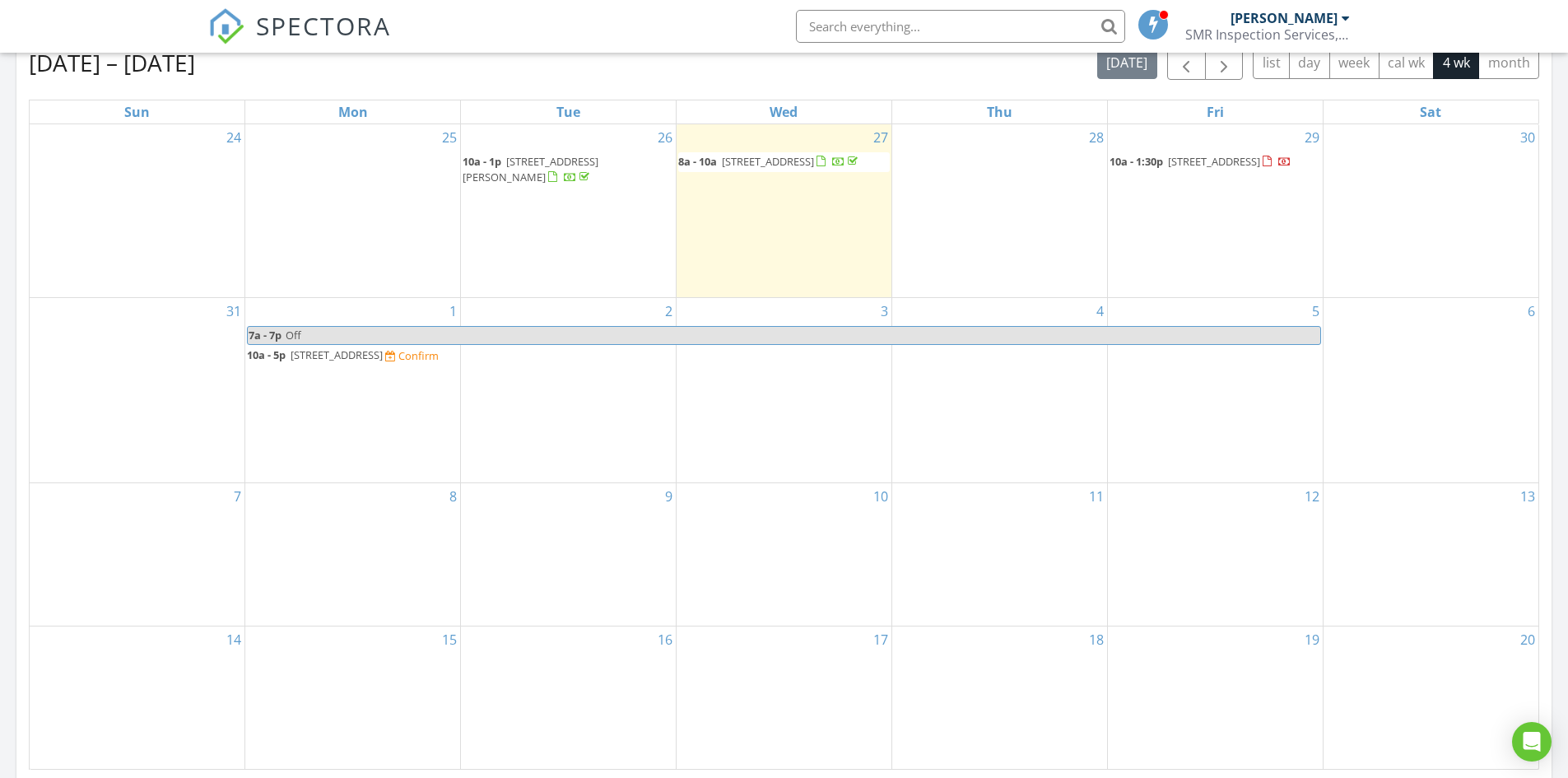
click at [373, 347] on span "[STREET_ADDRESS]" at bounding box center [336, 354] width 92 height 15
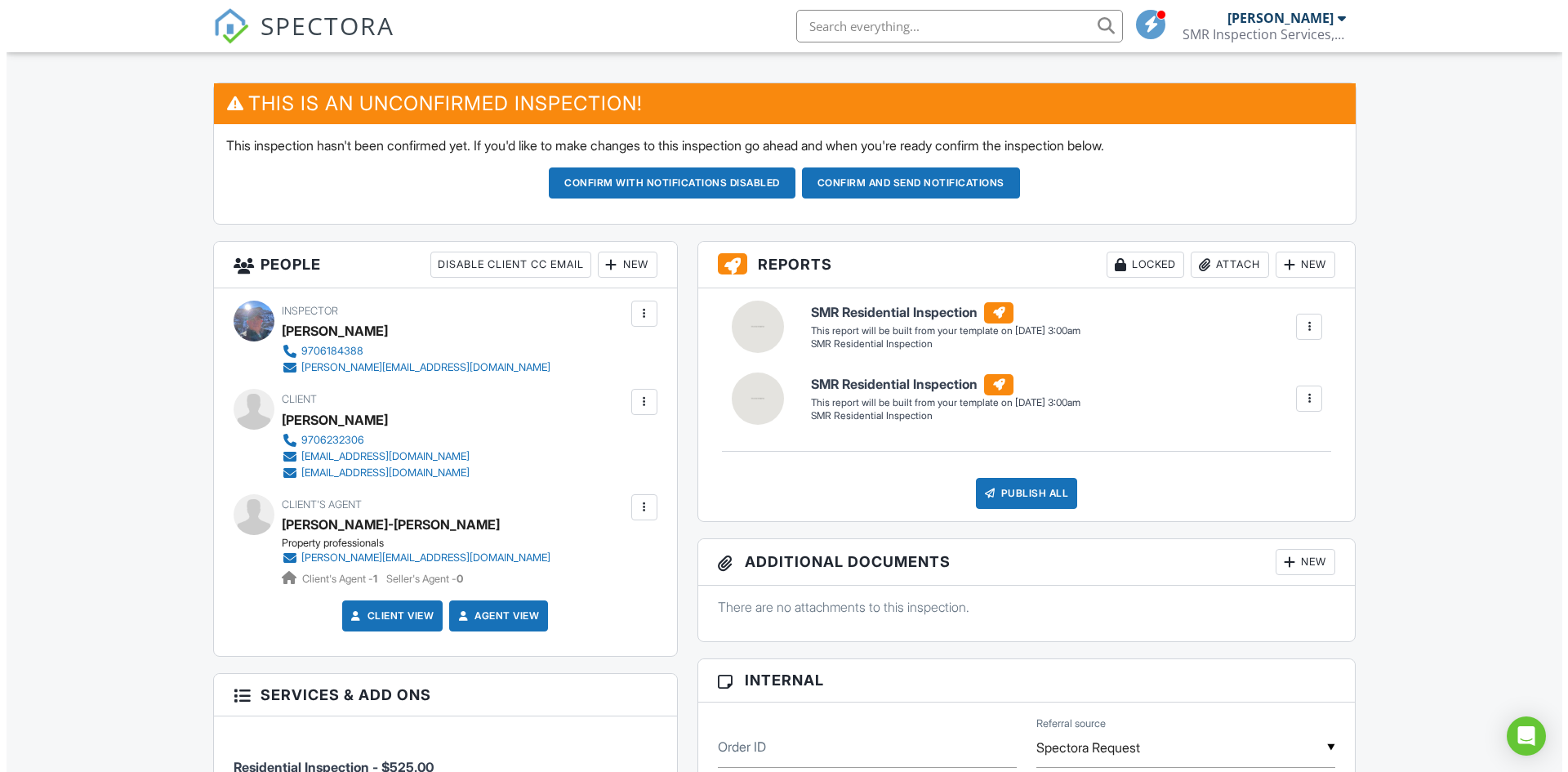
scroll to position [490, 0]
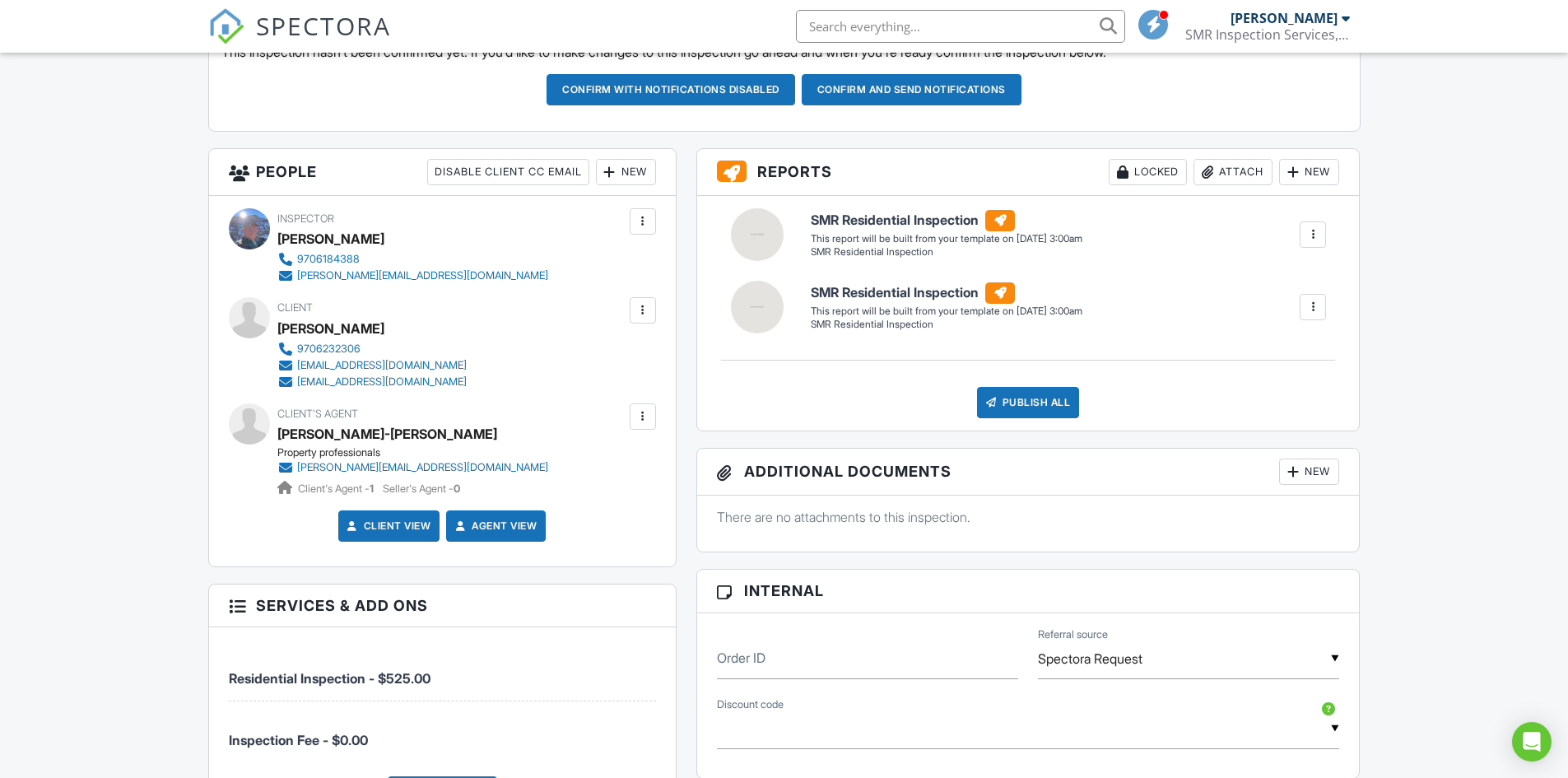
click at [603, 172] on div at bounding box center [610, 172] width 16 height 16
click at [620, 260] on div at bounding box center [619, 264] width 16 height 16
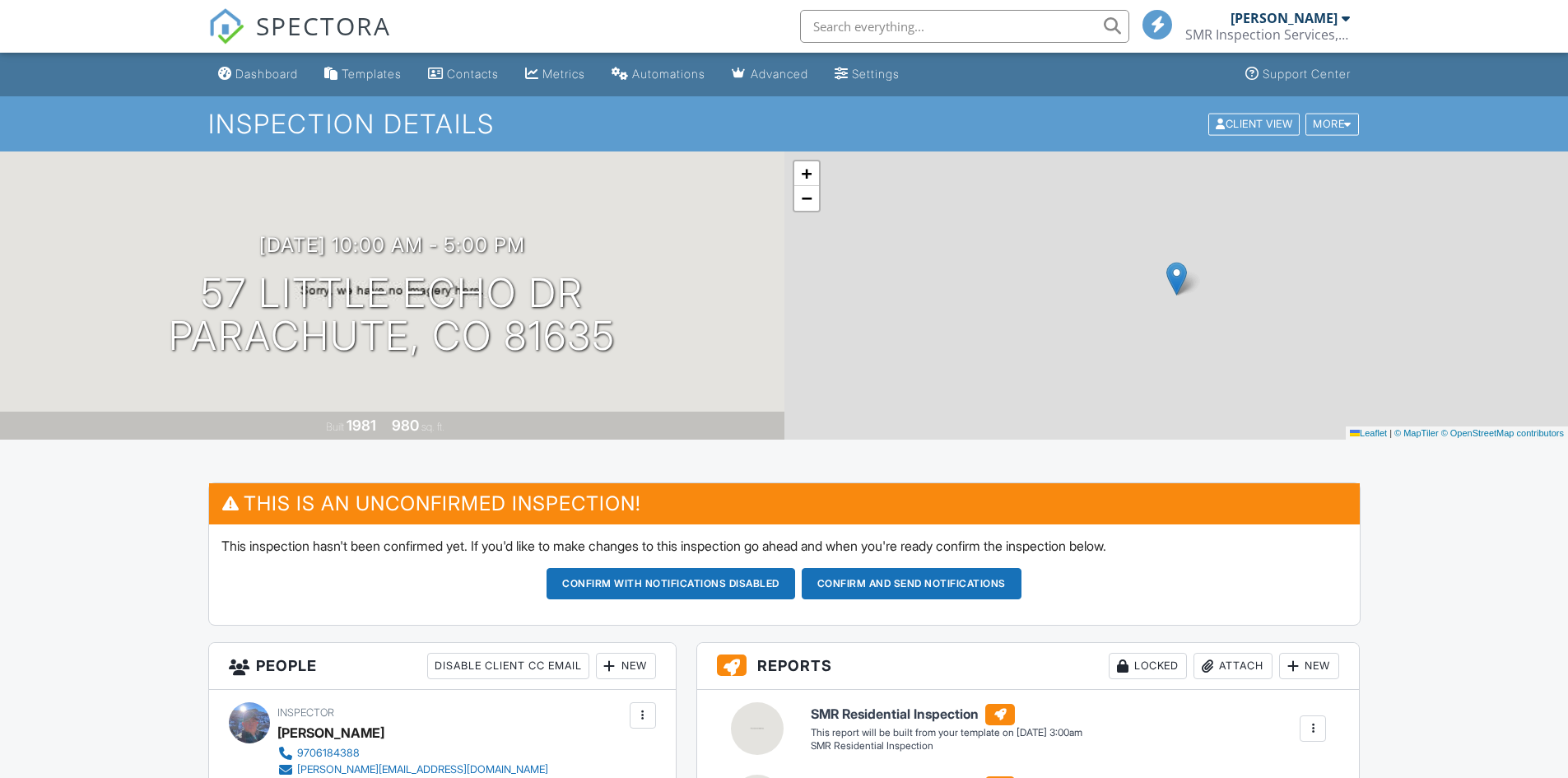
scroll to position [493, 0]
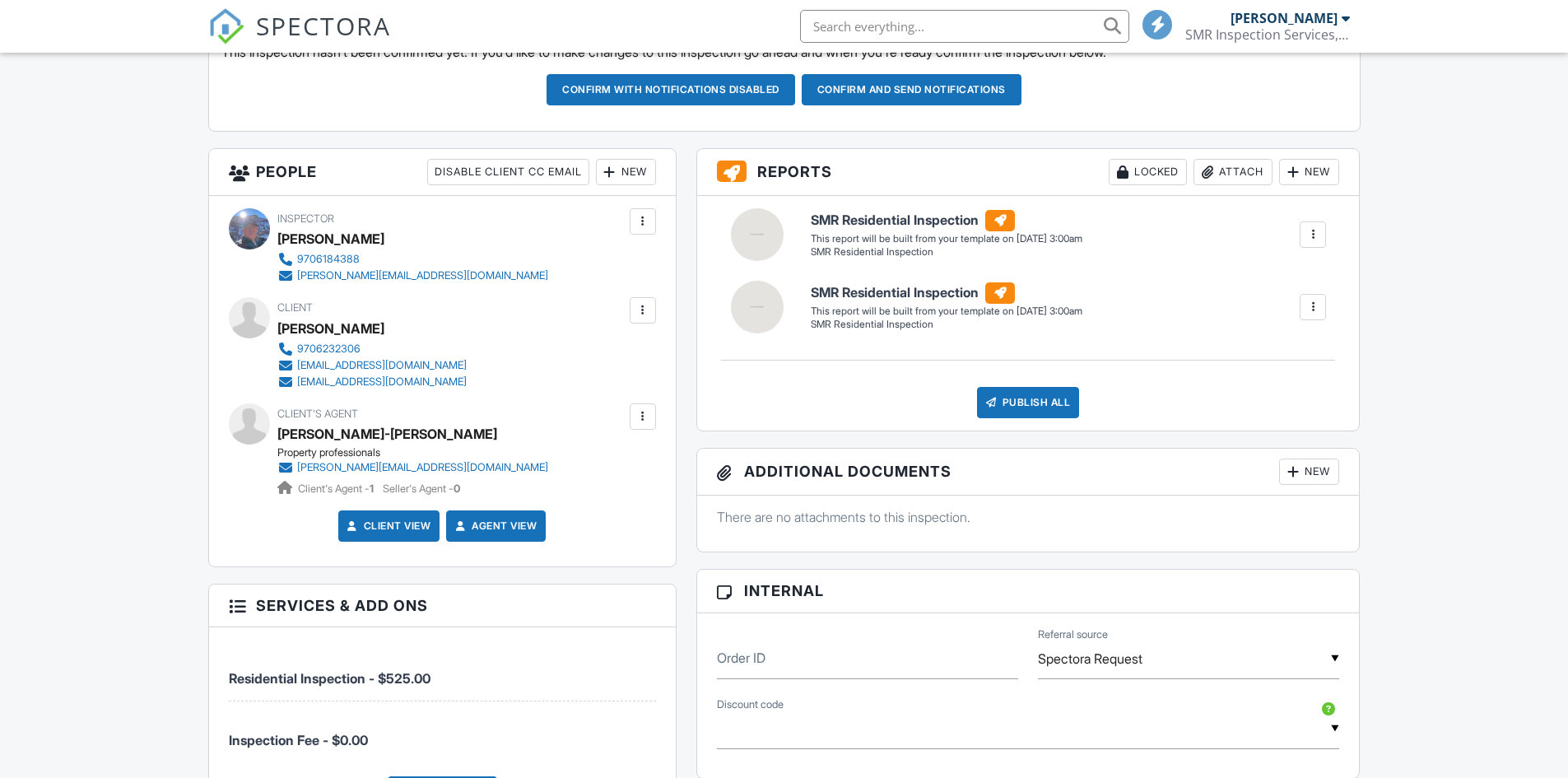
click at [608, 170] on div at bounding box center [610, 172] width 16 height 16
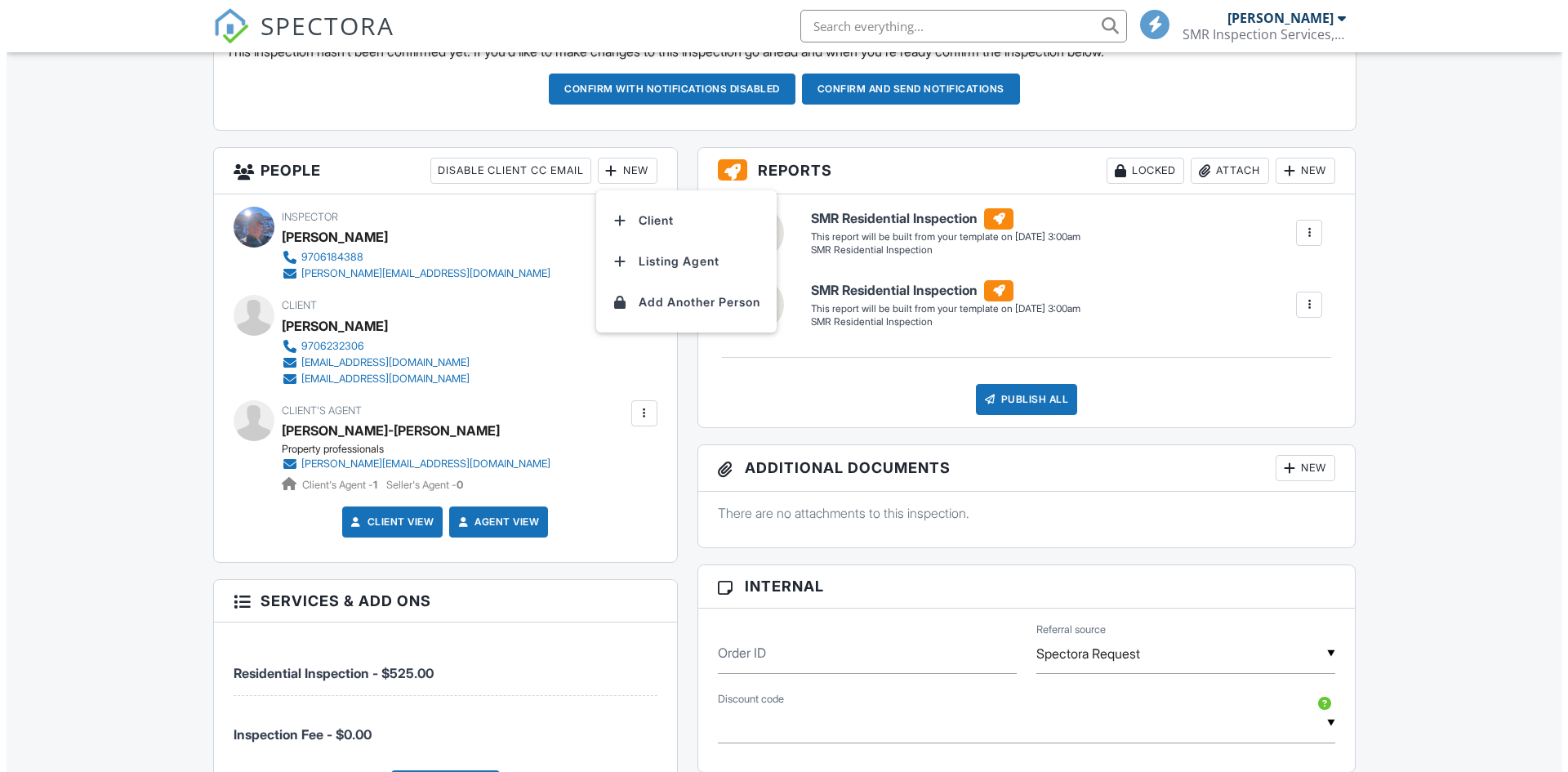
scroll to position [0, 0]
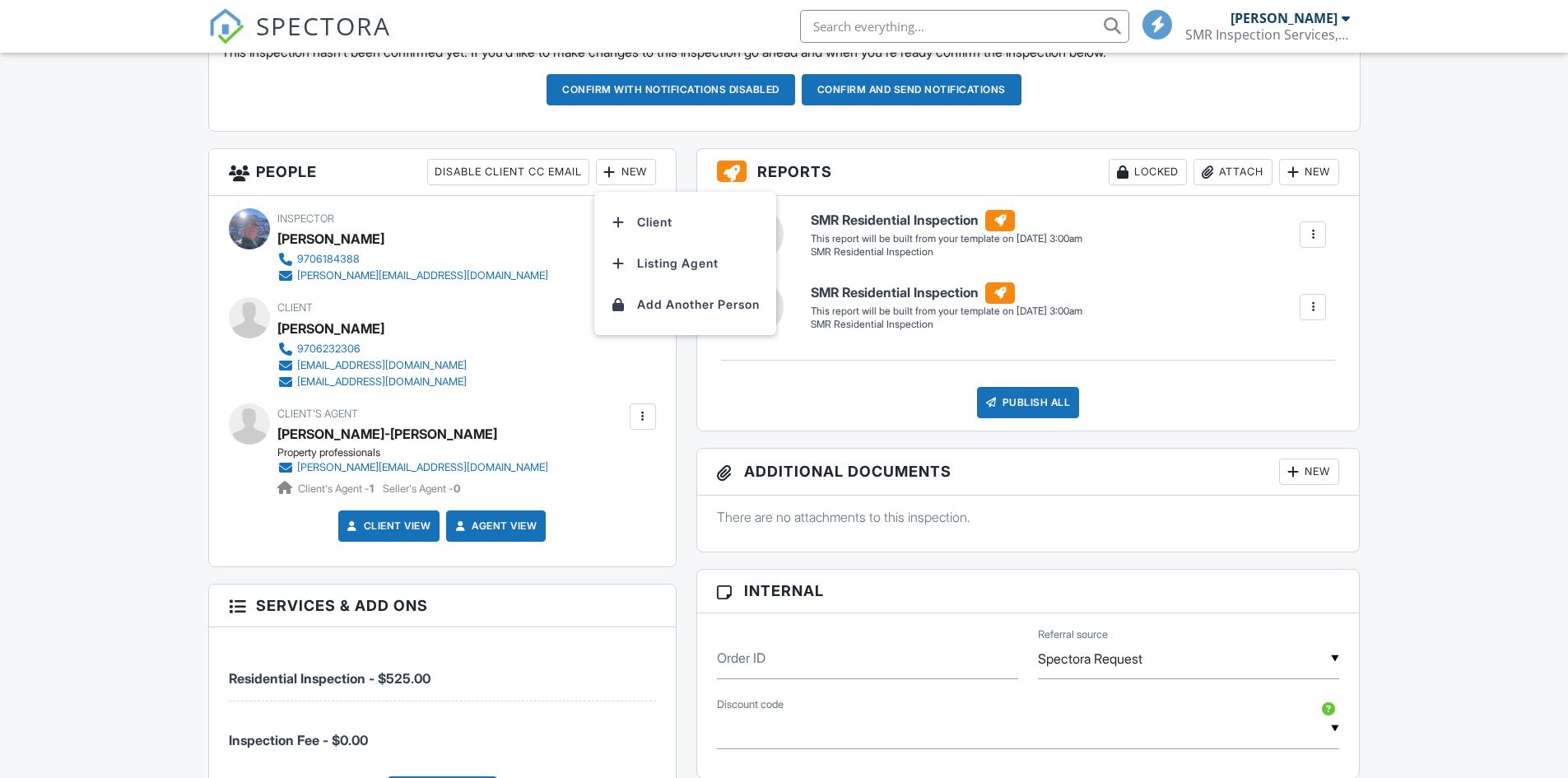
click at [643, 263] on li "Listing Agent" at bounding box center [685, 263] width 162 height 41
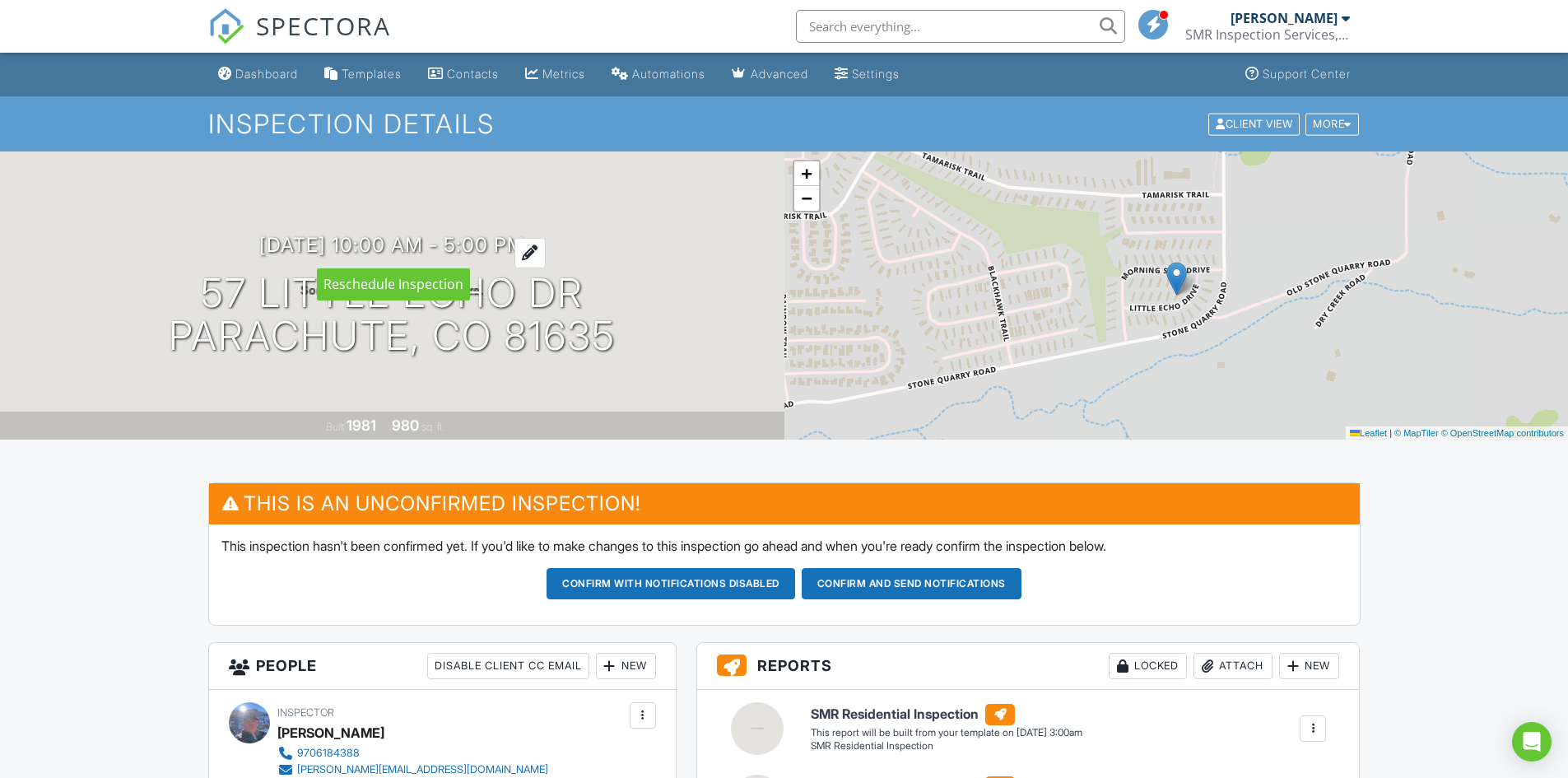
click at [419, 248] on h3 "[DATE] 10:00 am - 5:00 pm" at bounding box center [392, 244] width 265 height 22
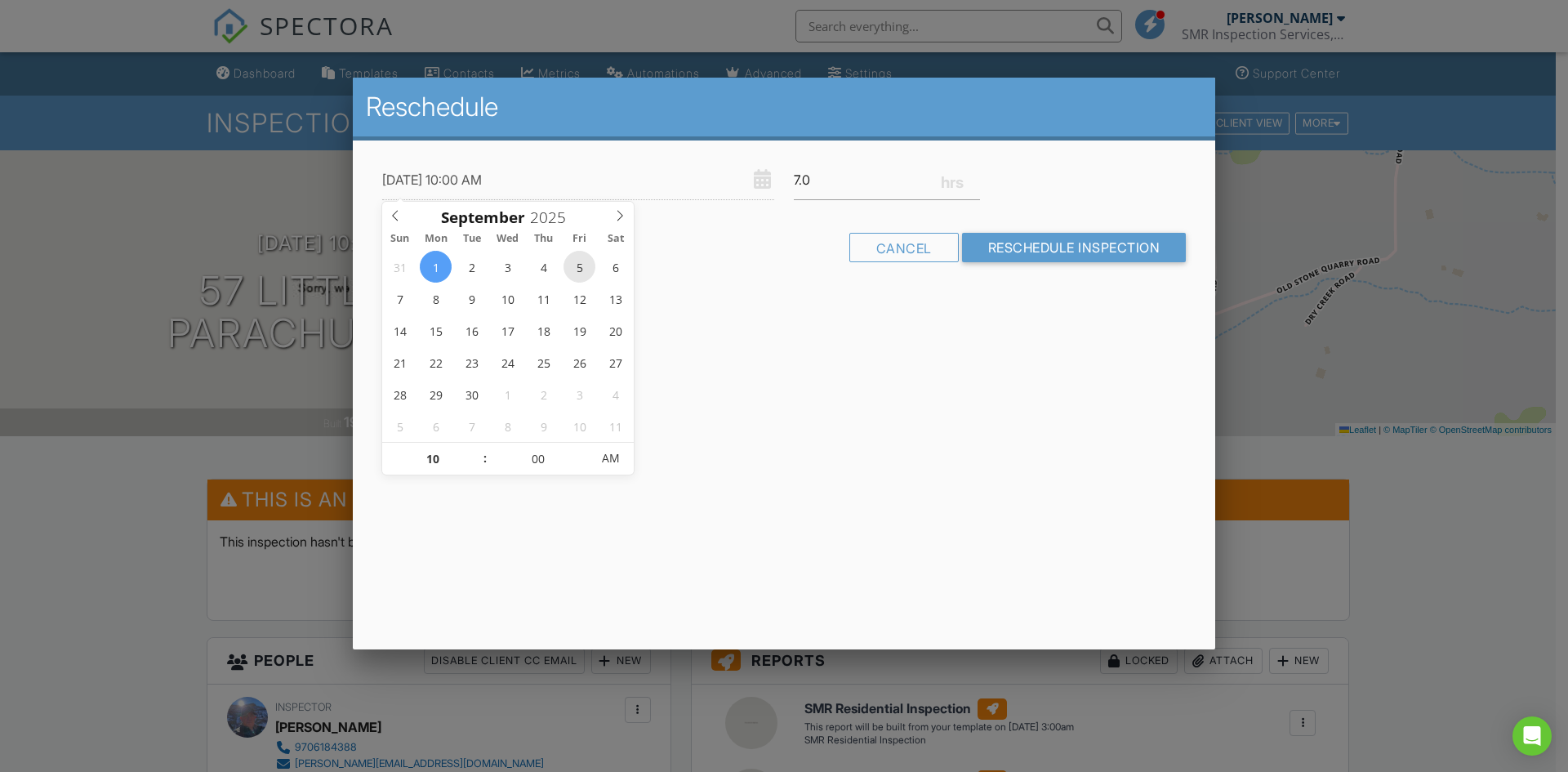
type input "[DATE] 10:00 AM"
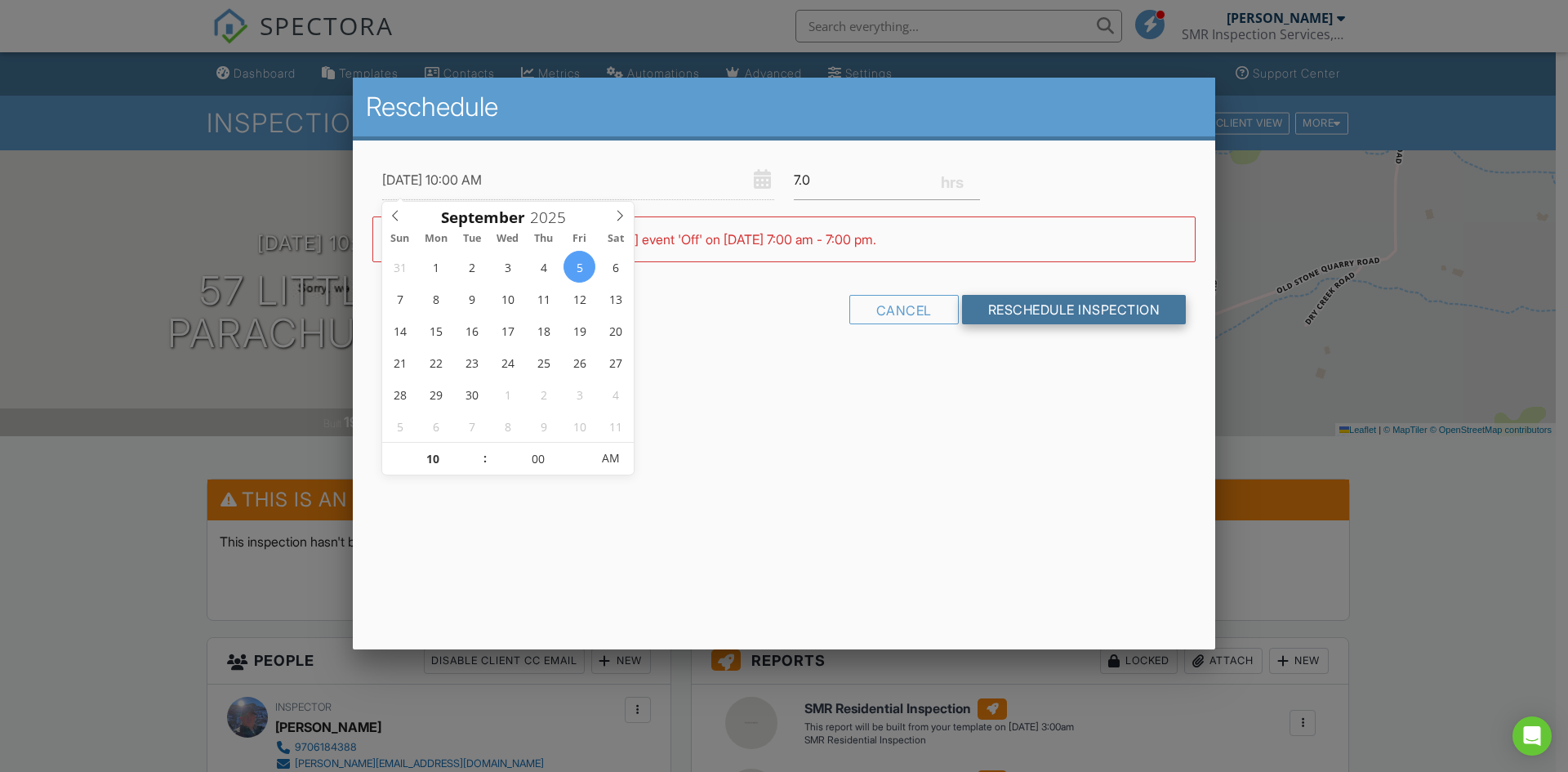
click at [993, 314] on input "Reschedule Inspection" at bounding box center [1074, 310] width 224 height 29
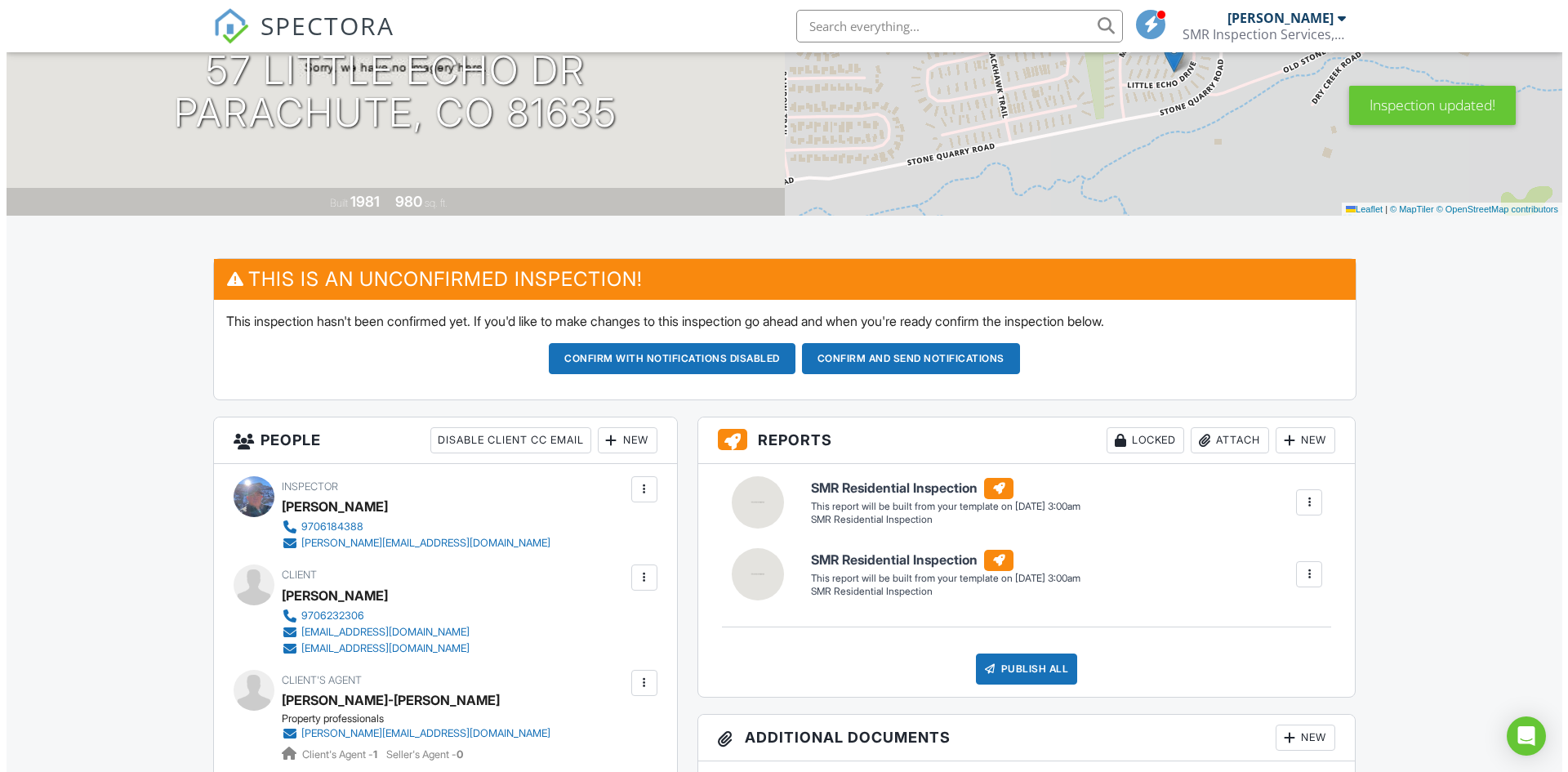
scroll to position [245, 0]
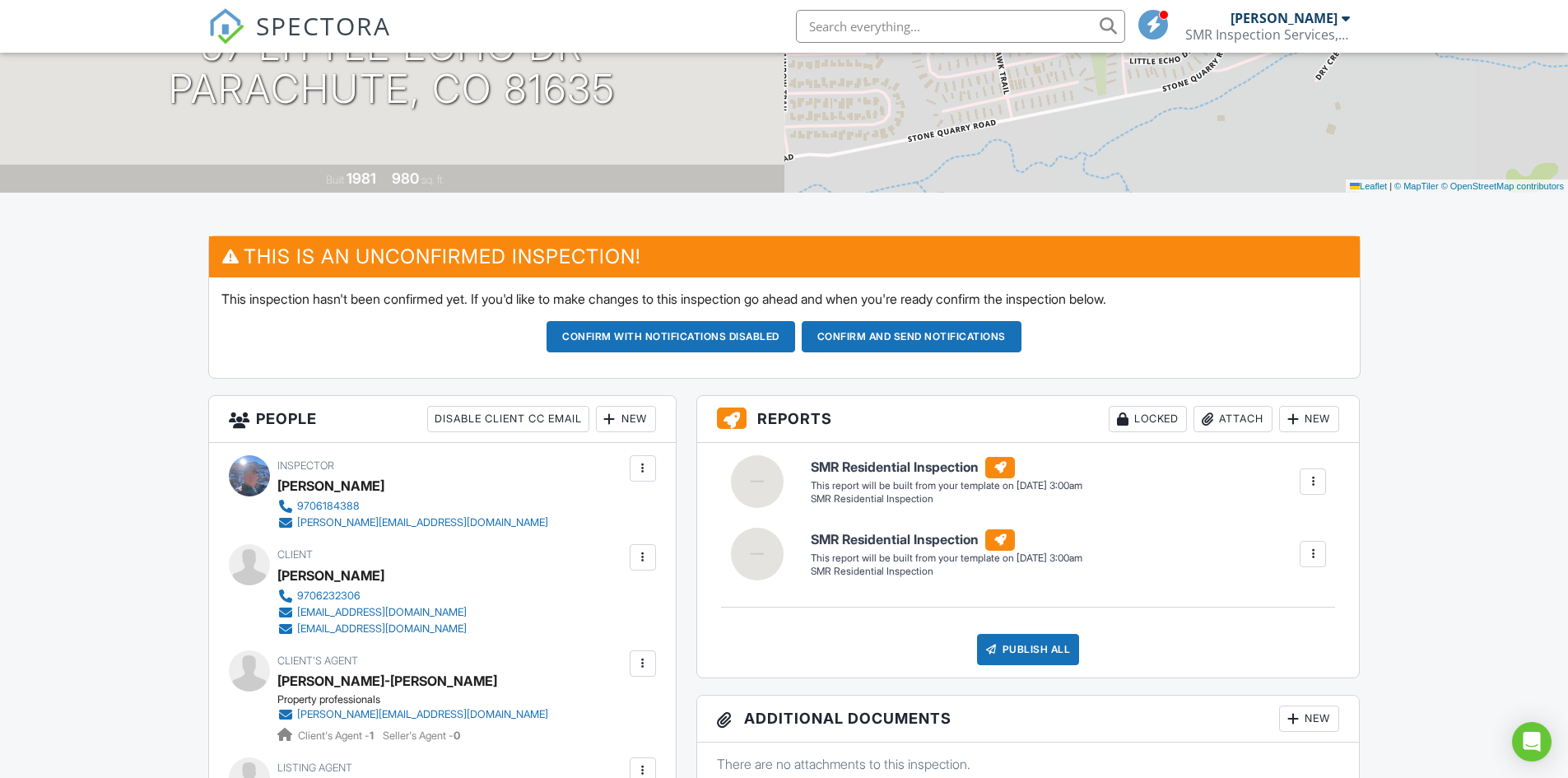
click at [1312, 477] on div at bounding box center [1313, 481] width 16 height 16
click at [1283, 566] on div "Delete" at bounding box center [1283, 569] width 35 height 18
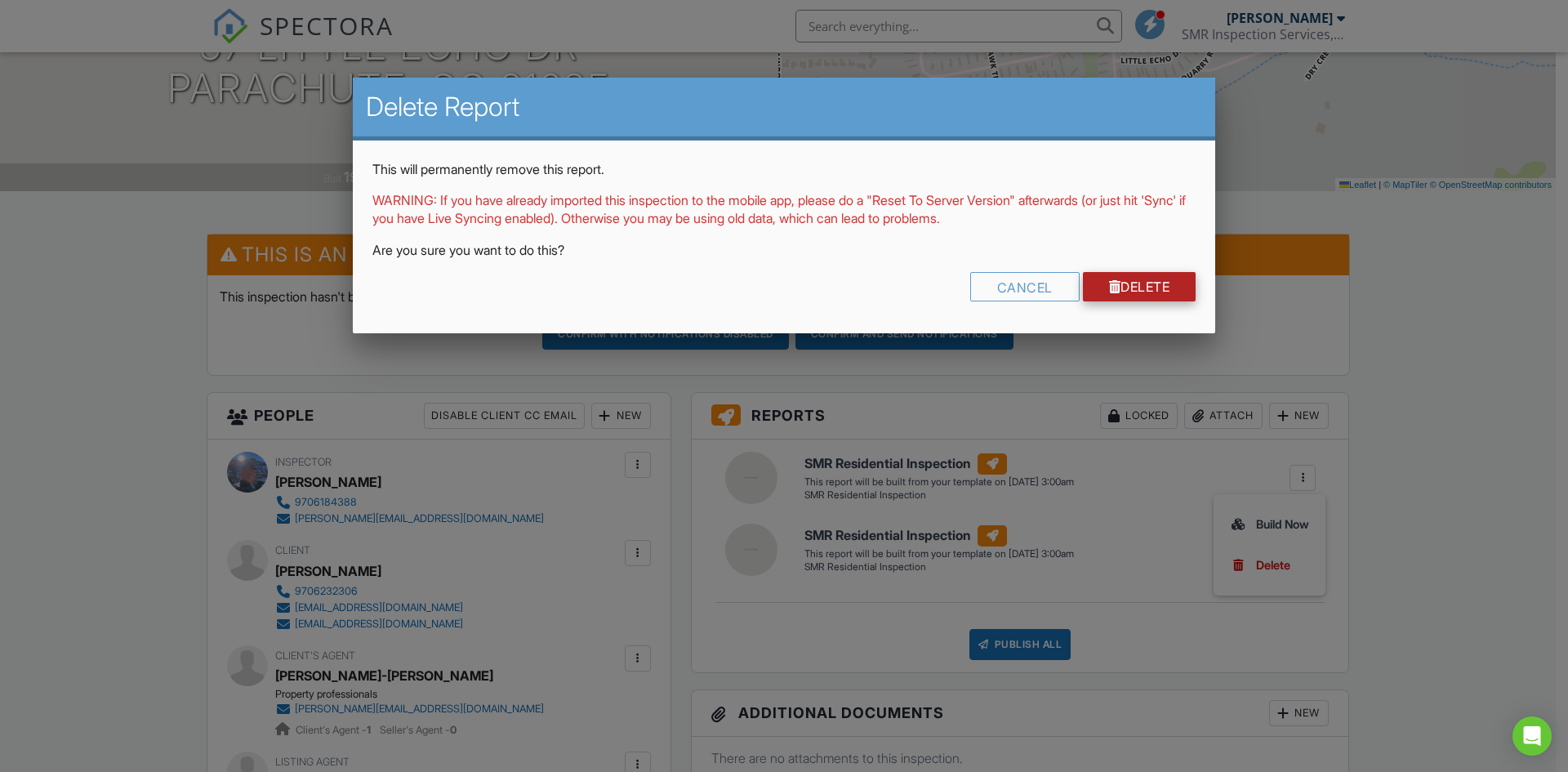
click at [1111, 294] on link "Delete" at bounding box center [1139, 286] width 114 height 29
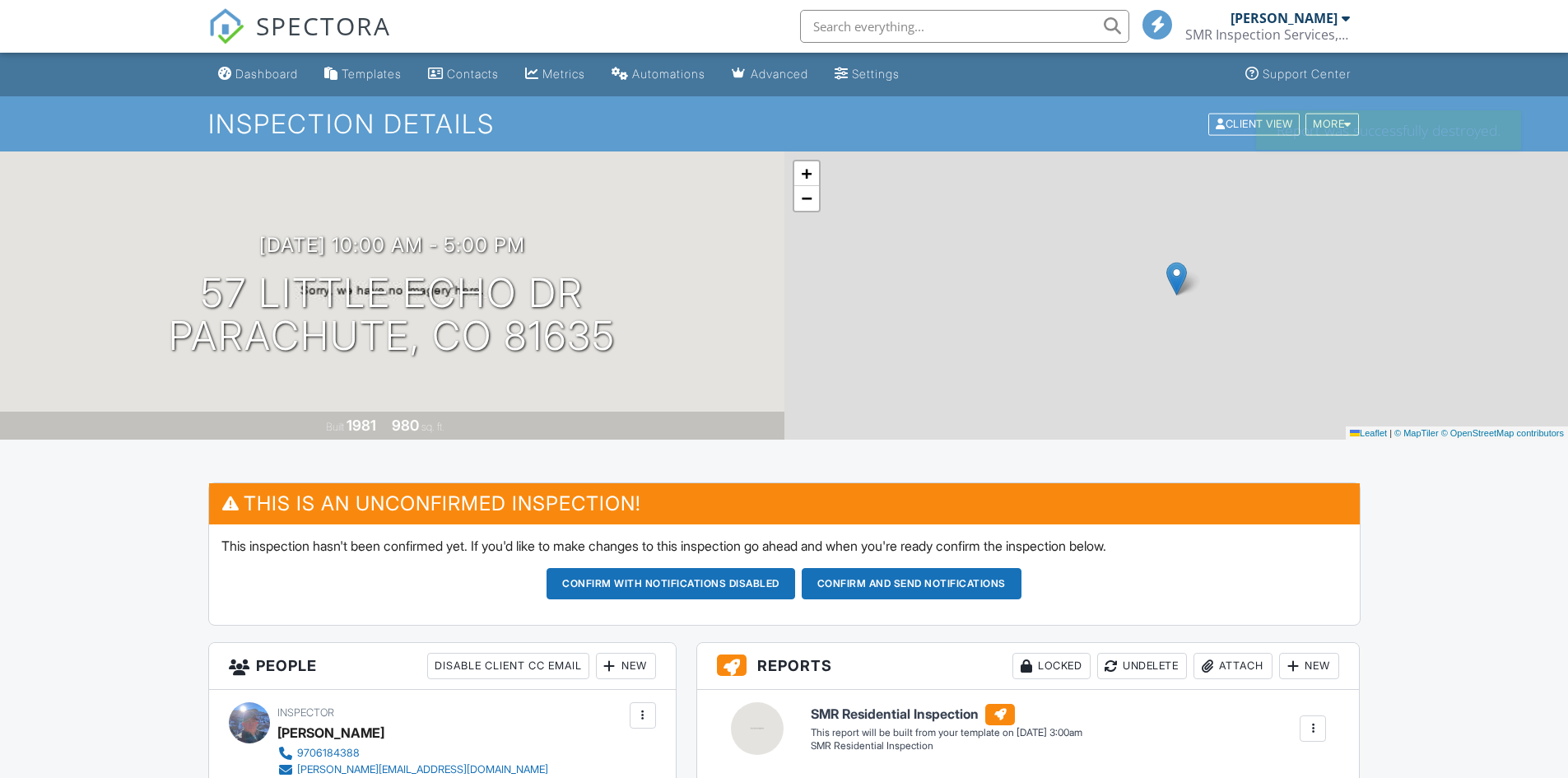
scroll to position [493, 0]
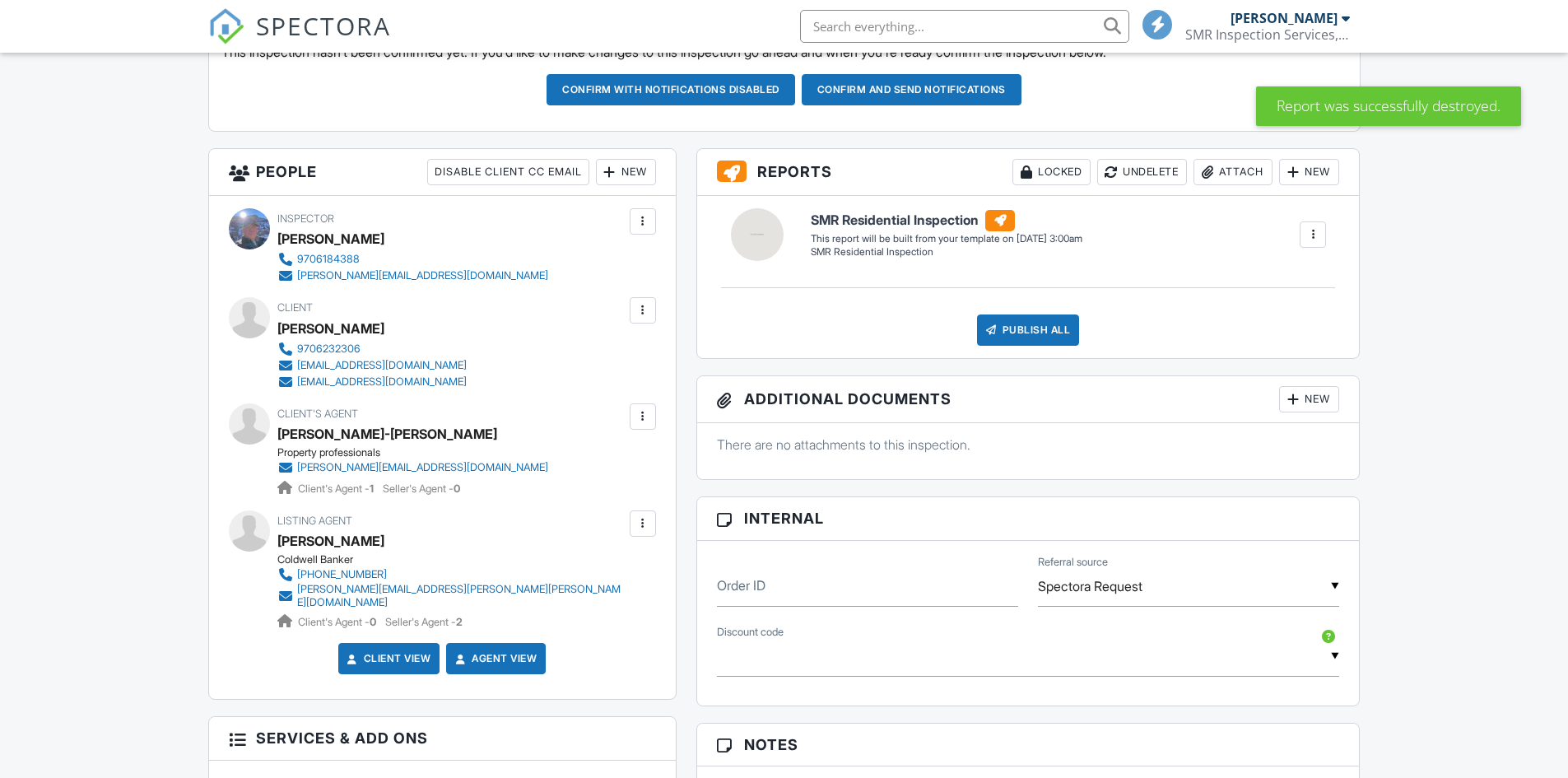
click at [1290, 180] on div at bounding box center [1292, 172] width 16 height 16
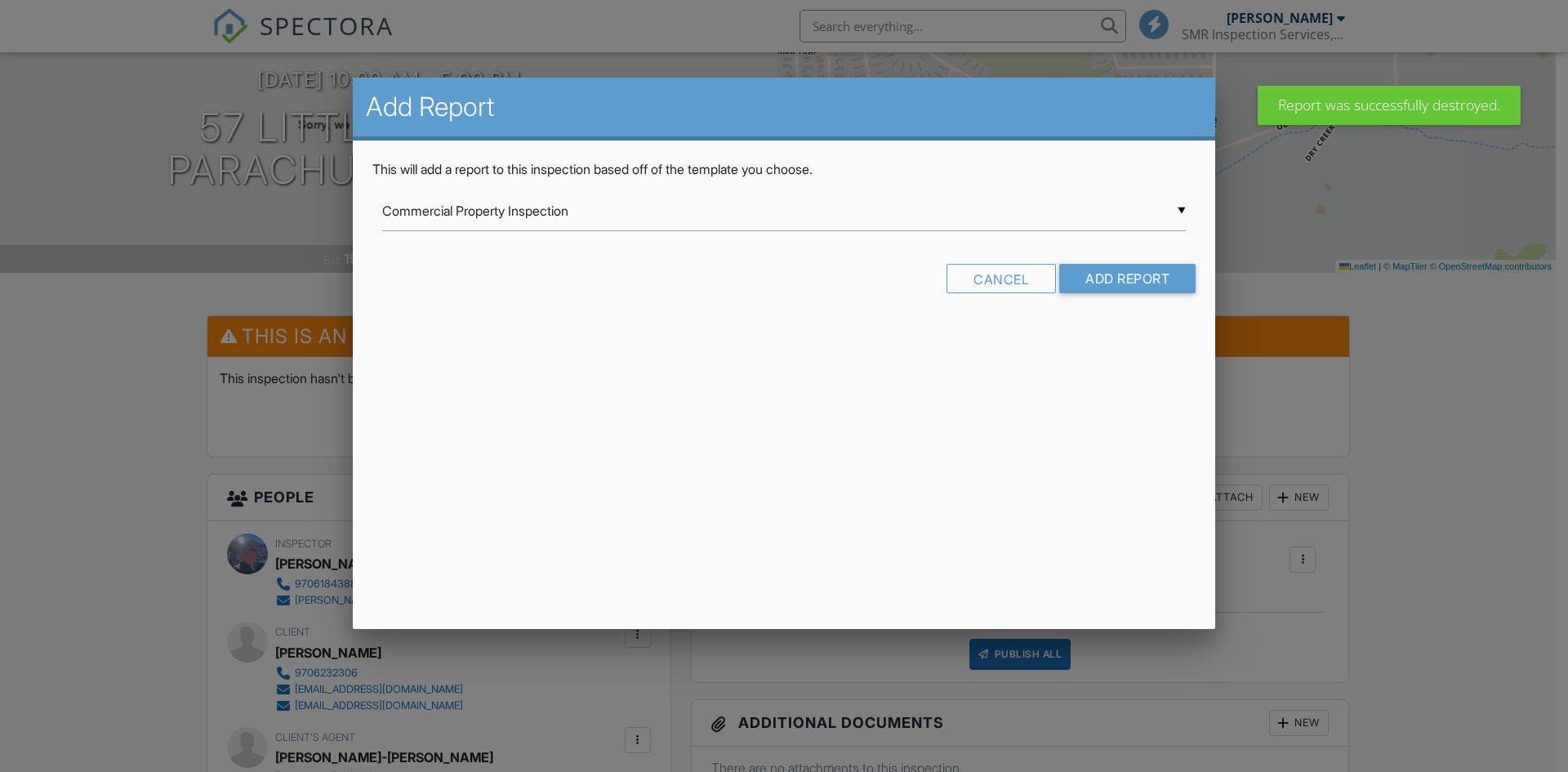
scroll to position [0, 0]
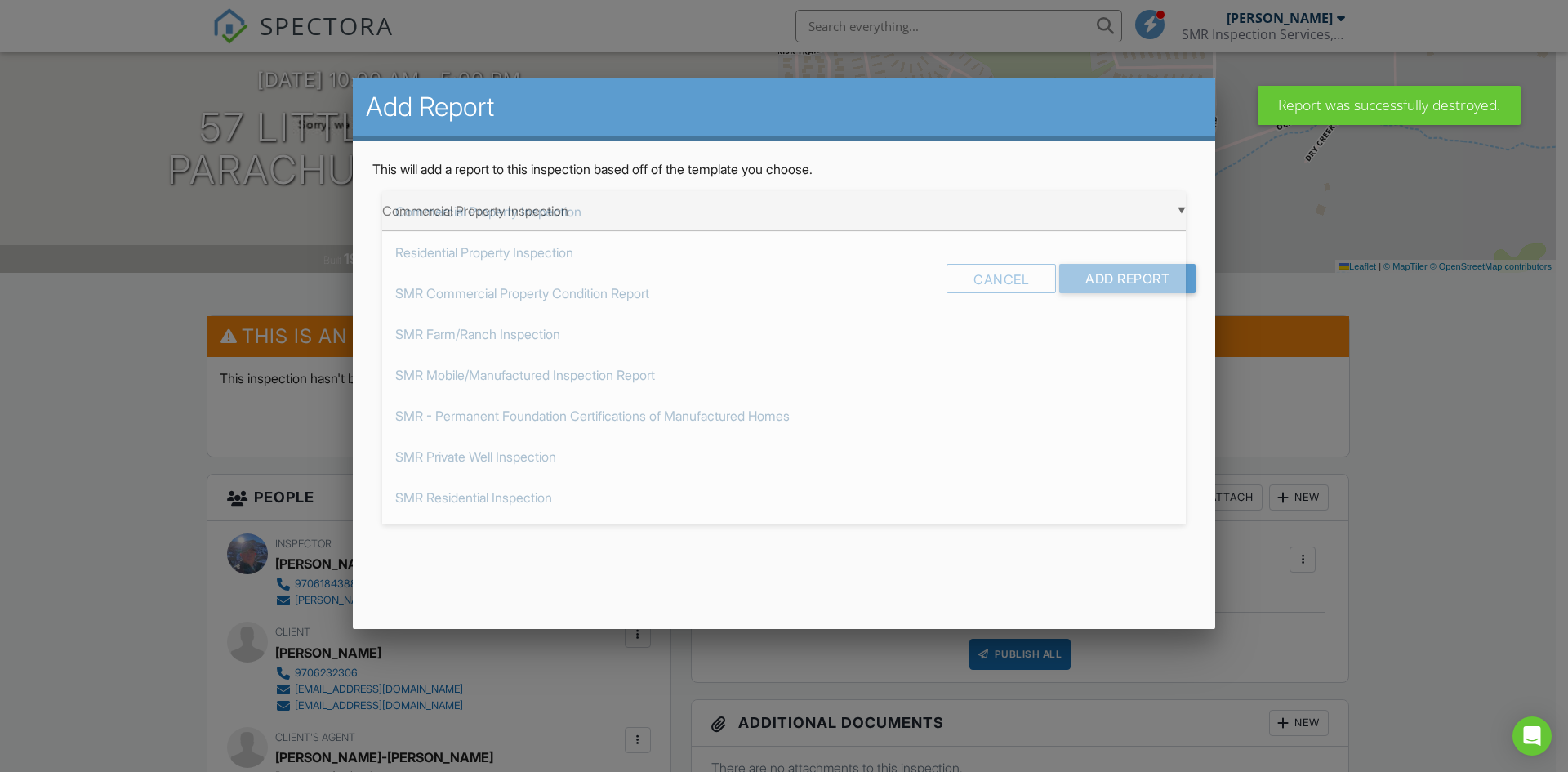
click at [719, 219] on div "▼ Commercial Property Inspection Commercial Property Inspection Residential Pro…" at bounding box center [784, 211] width 804 height 40
click at [682, 366] on span "SMR Mobile/Manufactured Inspection Report" at bounding box center [784, 374] width 804 height 41
type input "SMR Mobile/Manufactured Inspection Report"
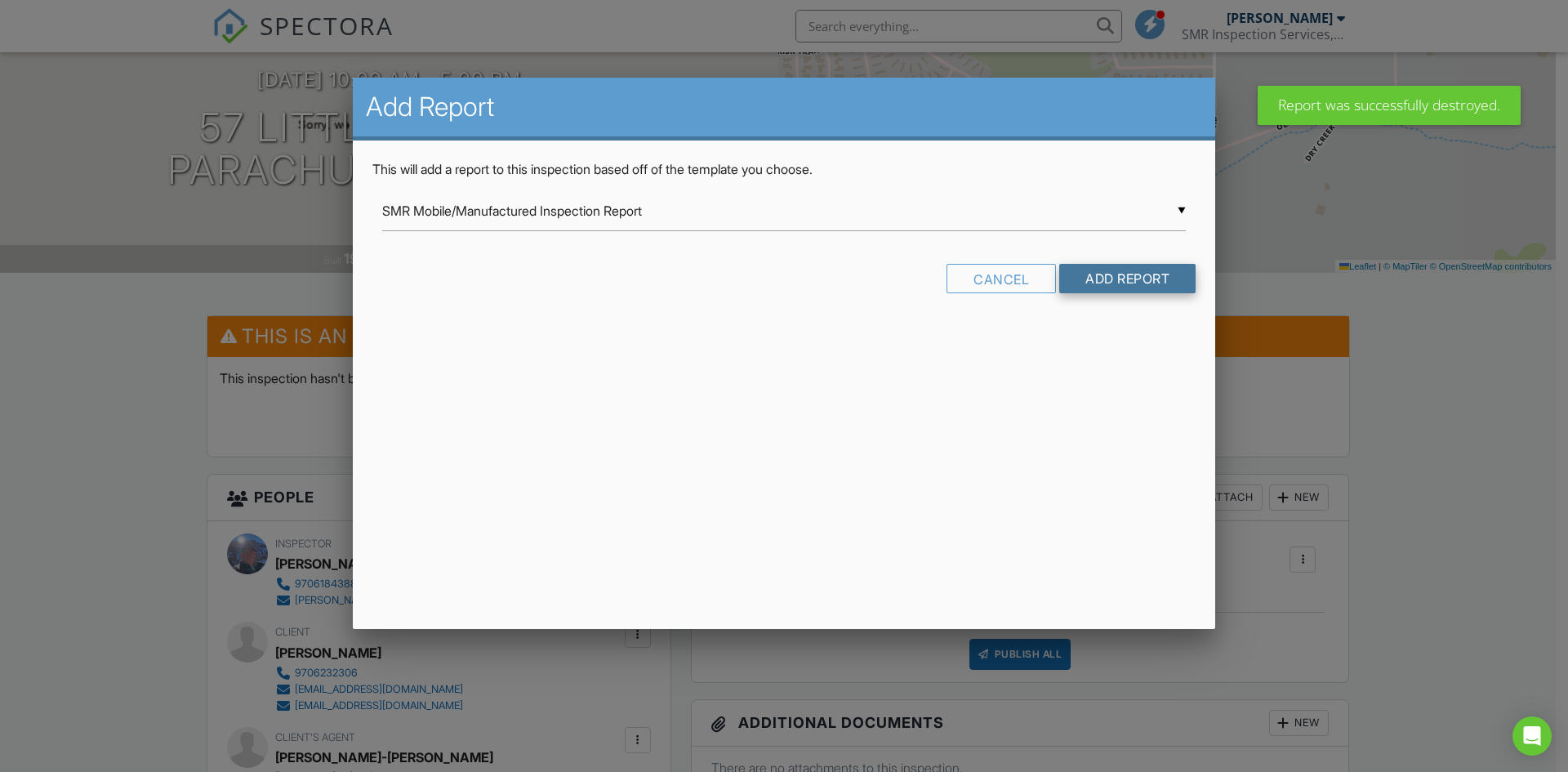
click at [1108, 283] on input "Add Report" at bounding box center [1127, 278] width 136 height 29
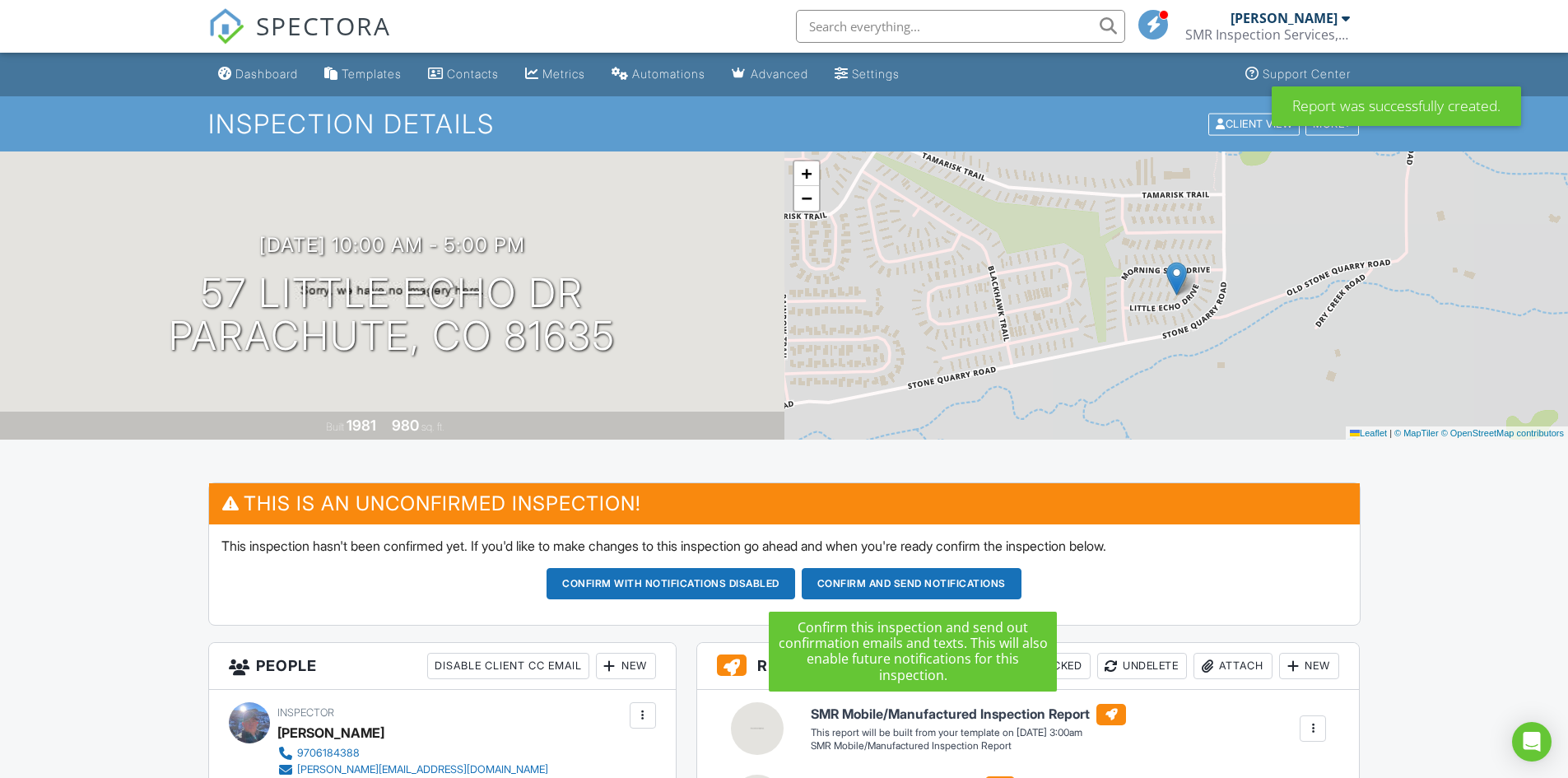
click at [795, 583] on button "Confirm and send notifications" at bounding box center [671, 583] width 249 height 31
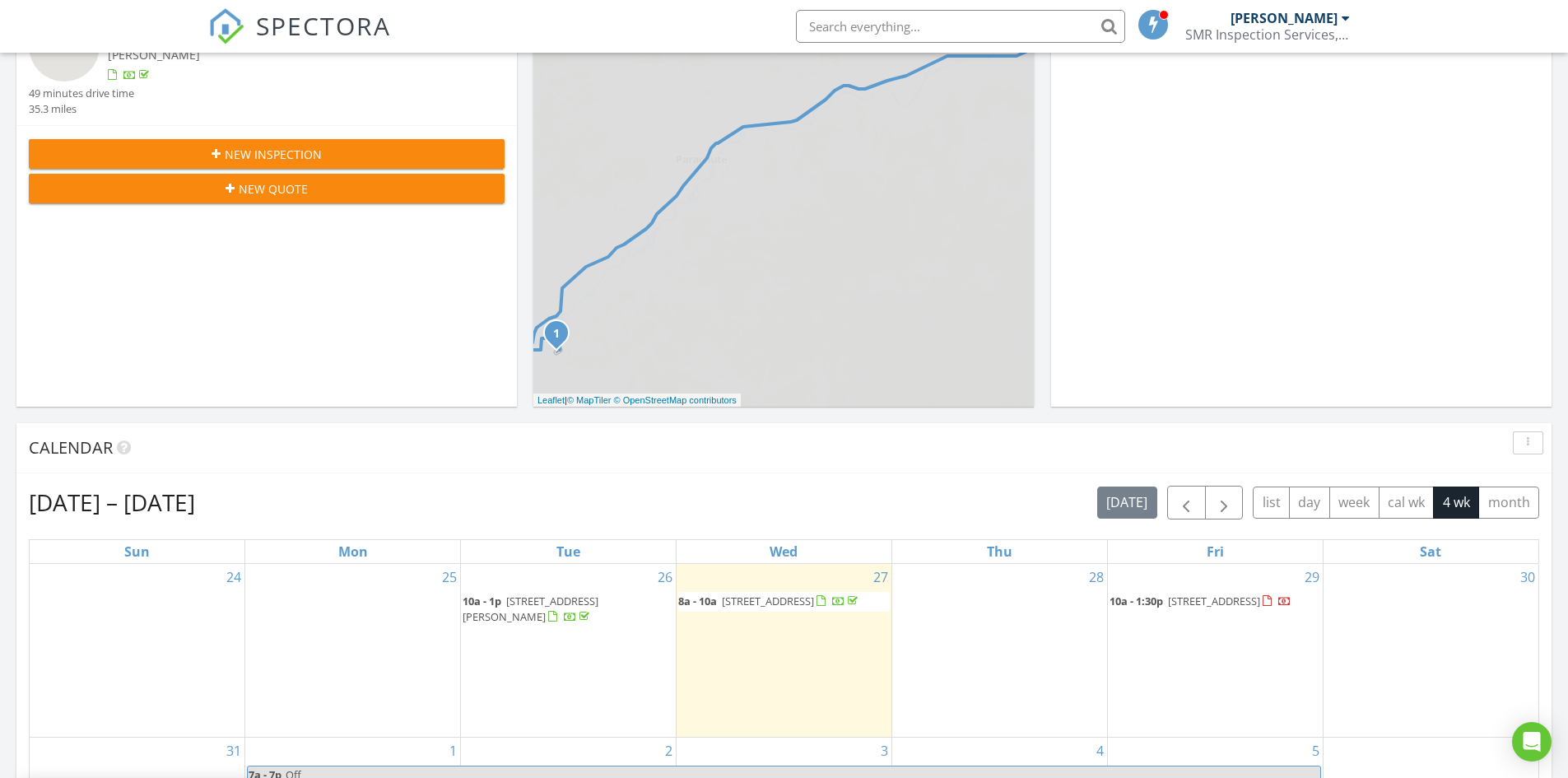
scroll to position [513, 0]
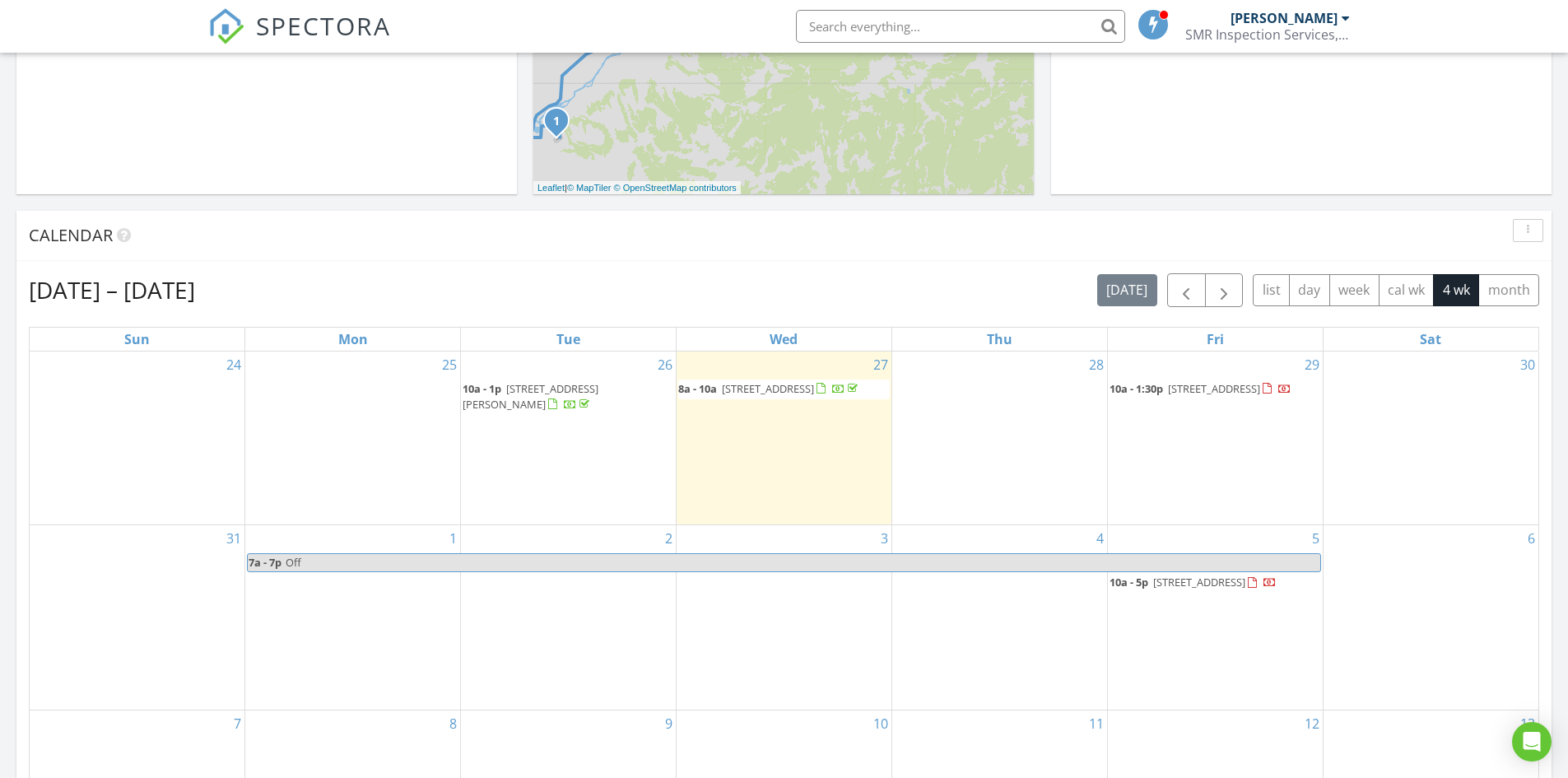
click at [1063, 554] on span "Off" at bounding box center [802, 562] width 1034 height 17
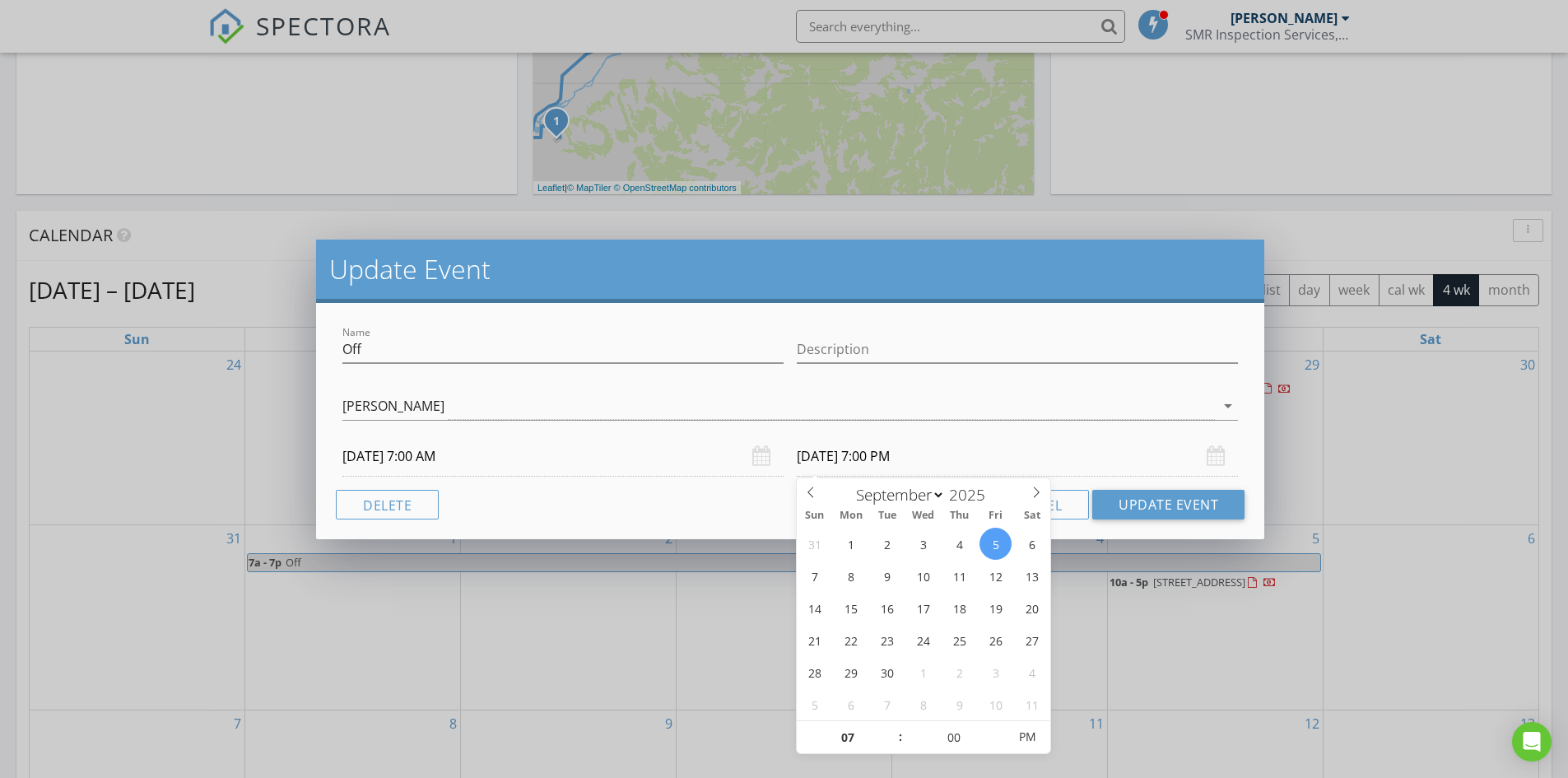
click at [933, 460] on input "09/05/2025 7:00 PM" at bounding box center [1017, 456] width 441 height 40
type input "09/04/2025 7:00 PM"
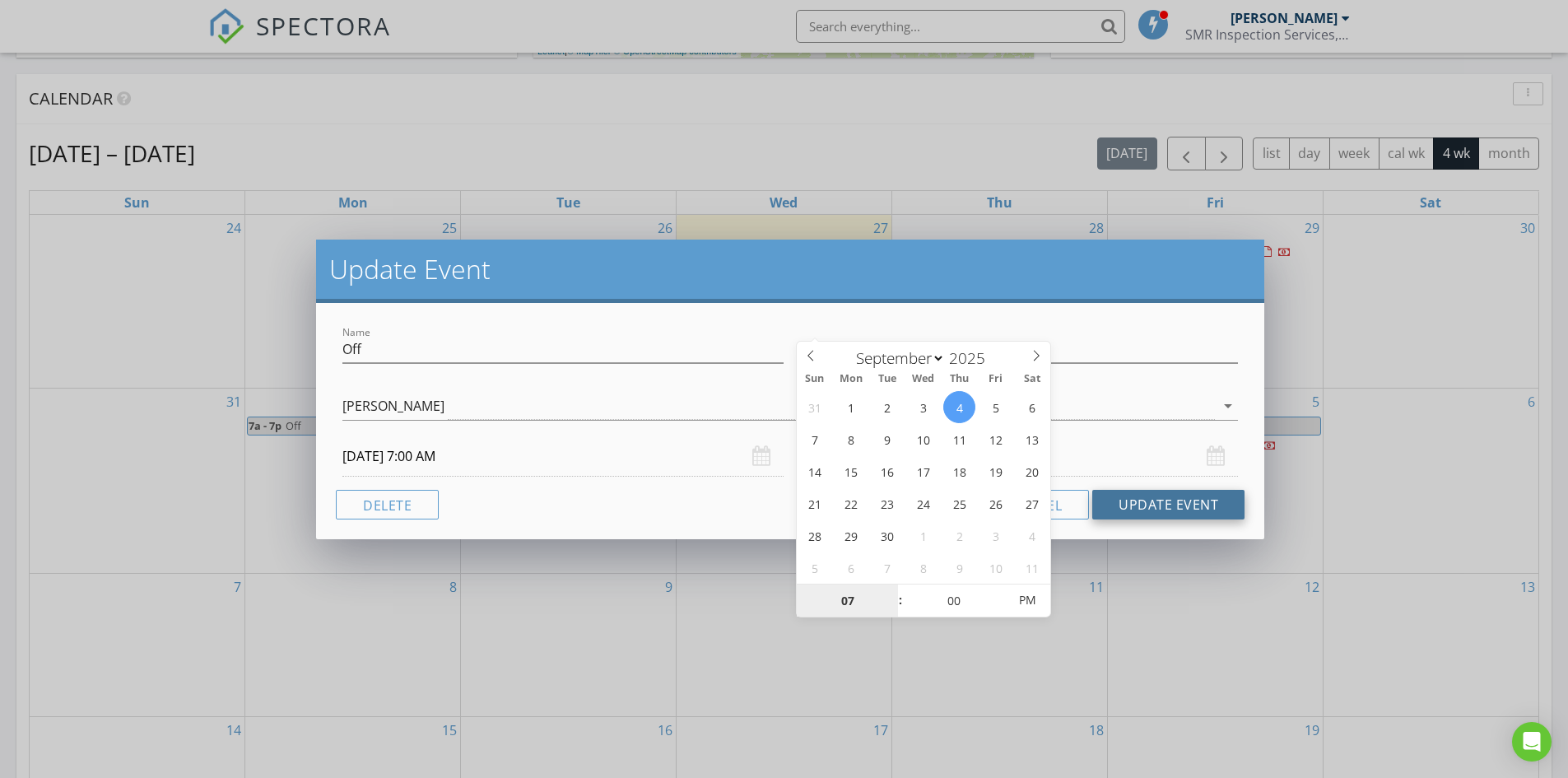
scroll to position [678, 0]
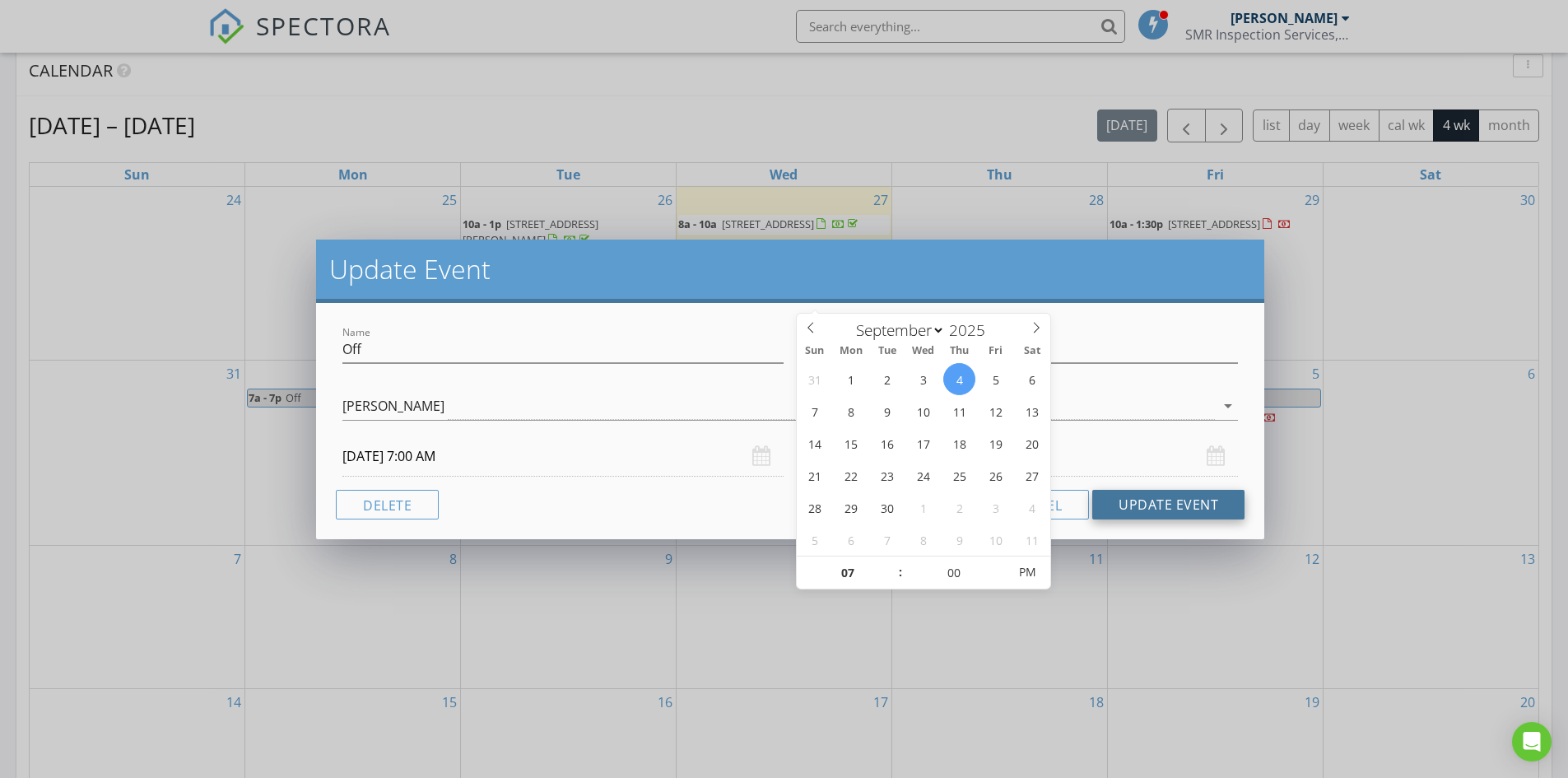
click at [1178, 505] on button "Update Event" at bounding box center [1168, 504] width 152 height 29
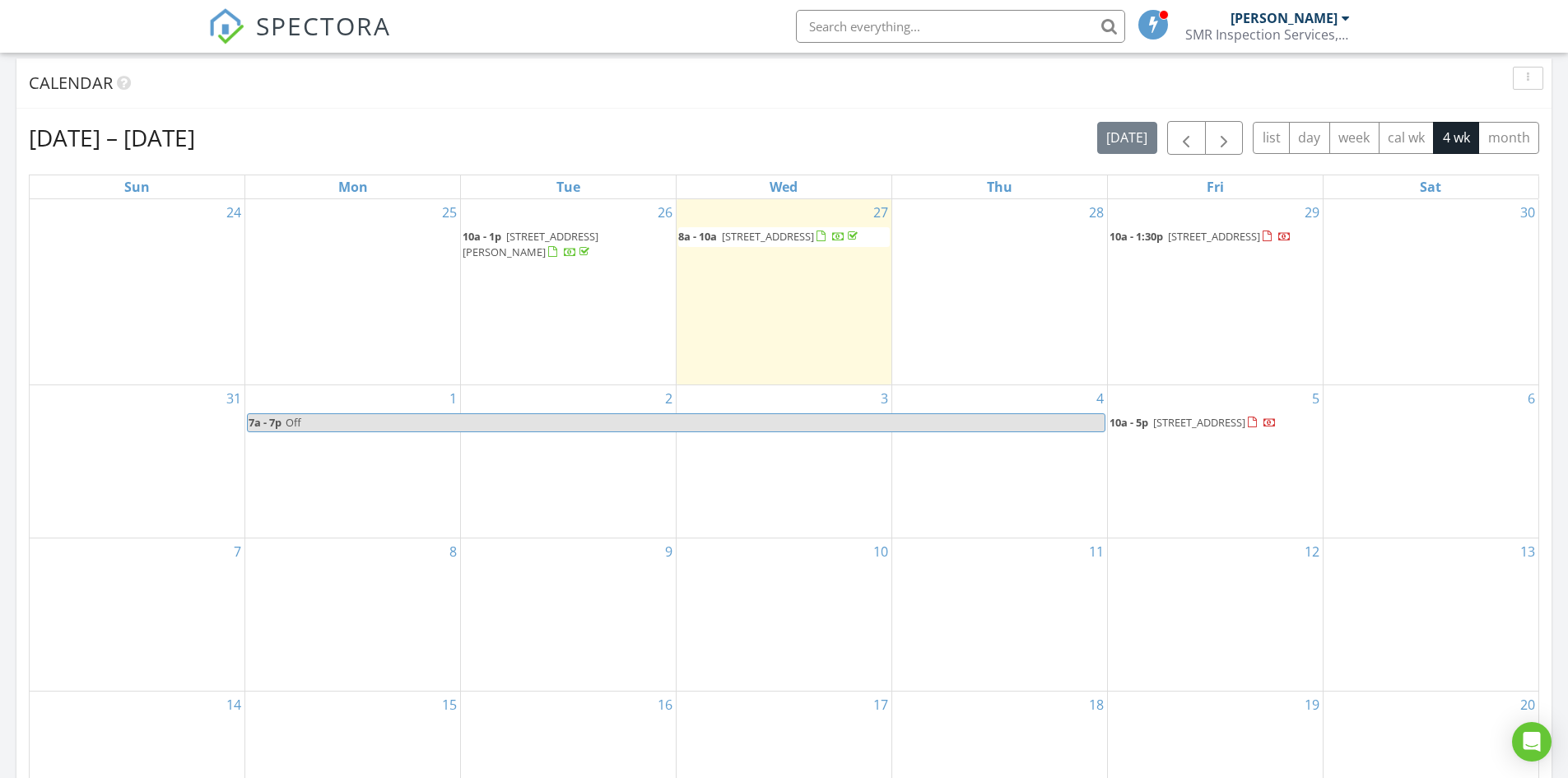
scroll to position [431, 0]
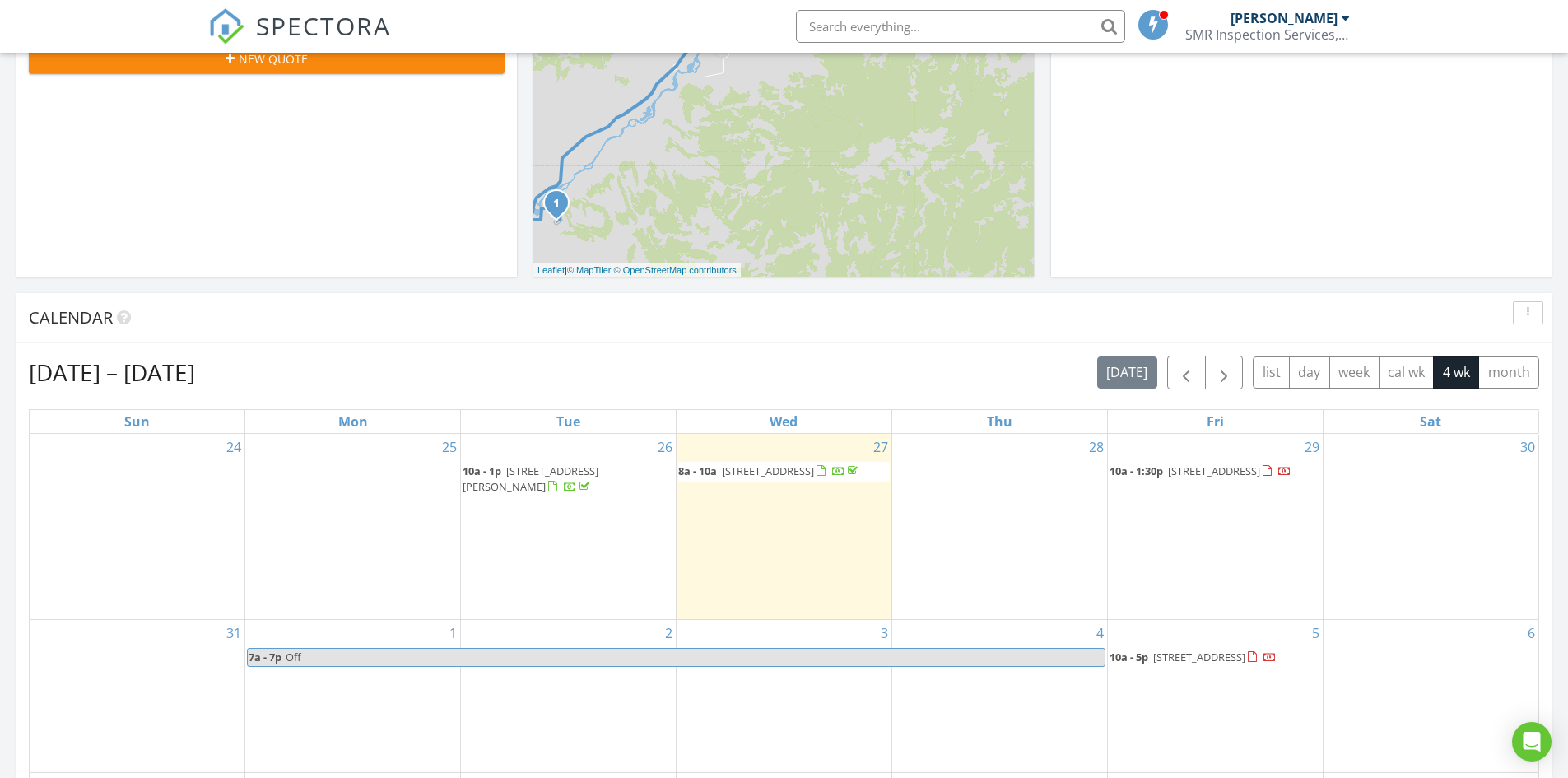
click at [1159, 21] on span at bounding box center [1153, 24] width 16 height 15
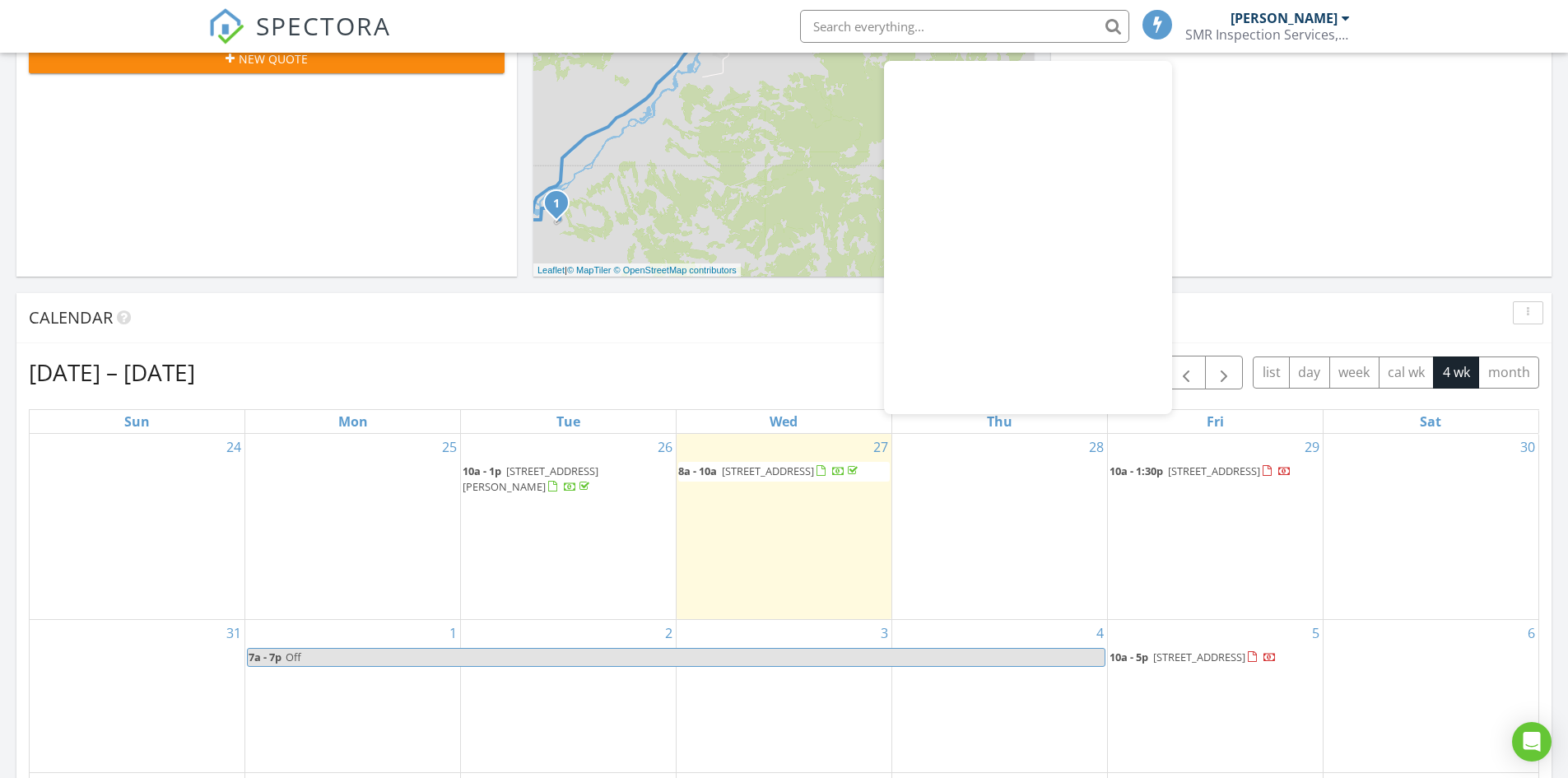
click at [1262, 170] on div "In Progress Rick Steffen No results found" at bounding box center [1301, 38] width 501 height 477
